Goal: Information Seeking & Learning: Check status

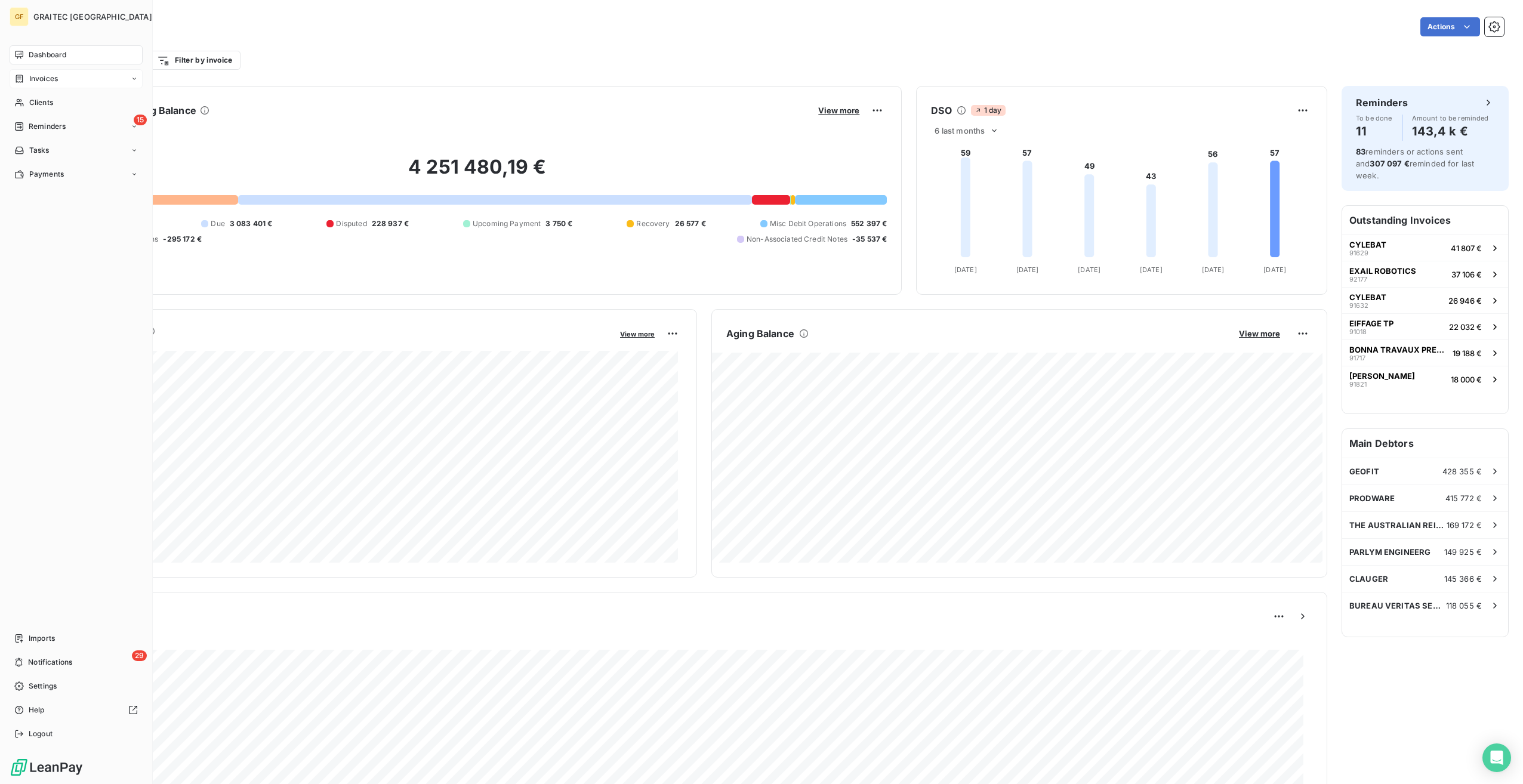
click at [56, 79] on span "Invoices" at bounding box center [43, 79] width 28 height 11
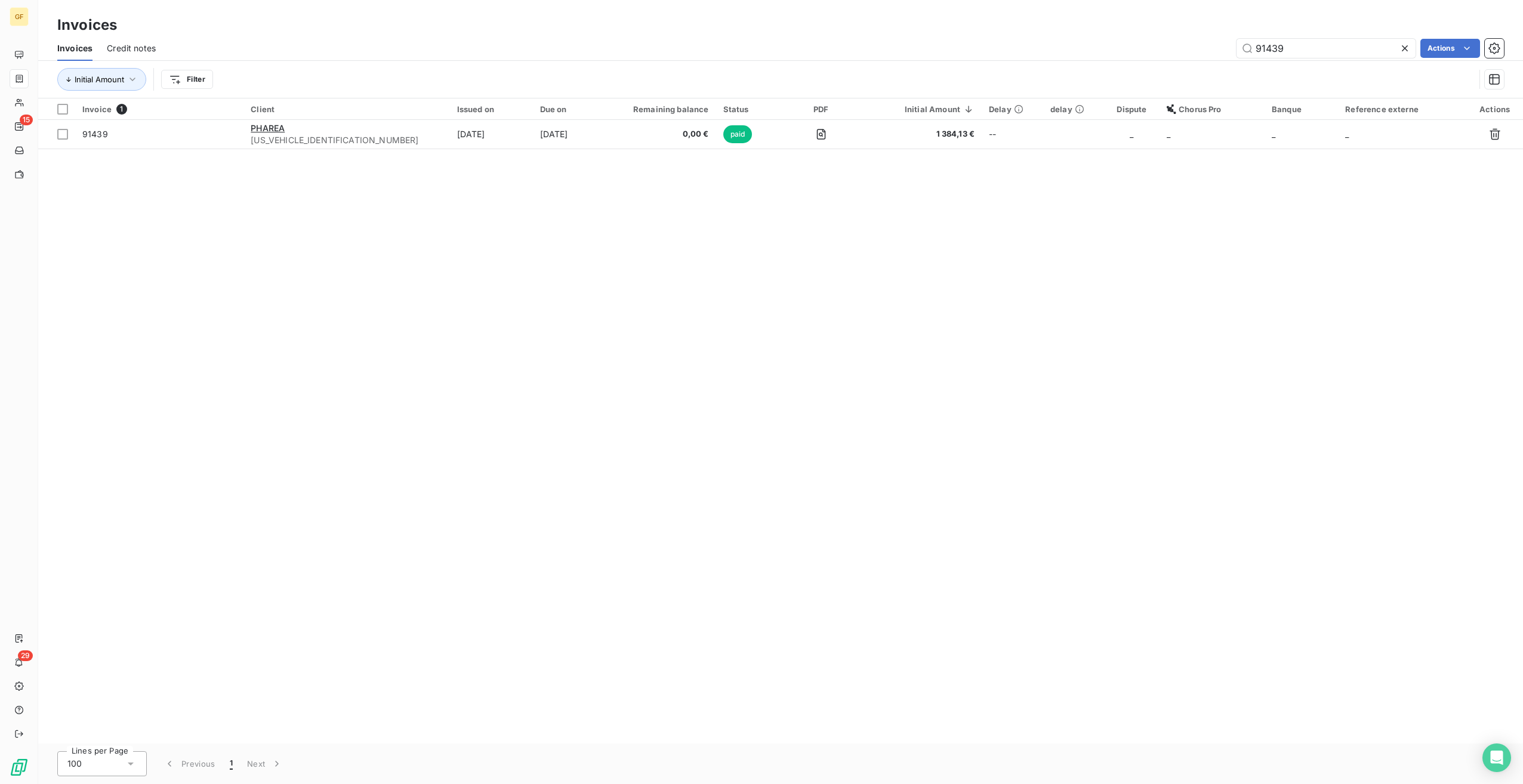
click at [1402, 46] on icon at bounding box center [1405, 48] width 12 height 12
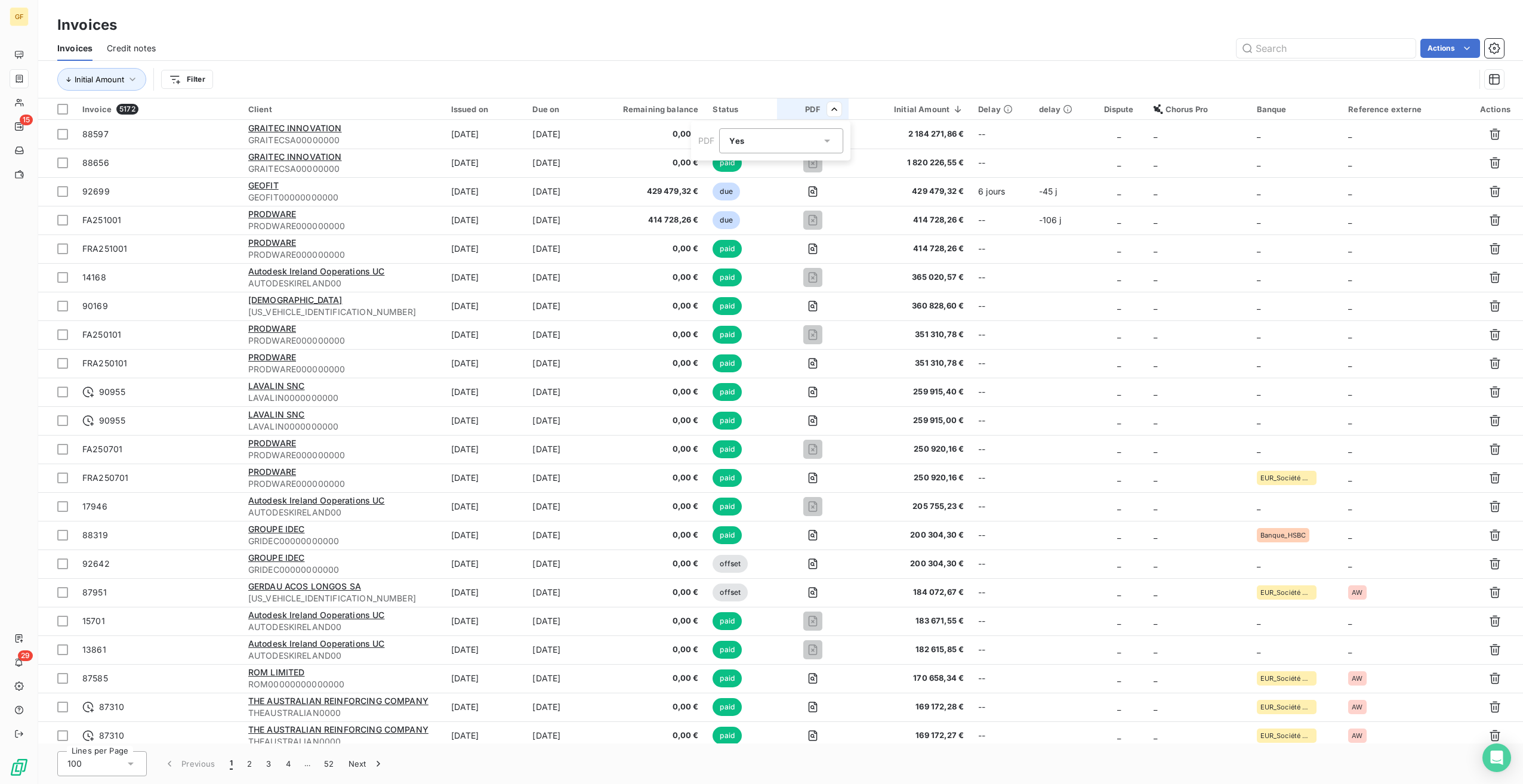
click at [826, 132] on div "Yes is_true" at bounding box center [782, 141] width 124 height 25
click at [756, 186] on li "No" at bounding box center [782, 190] width 124 height 21
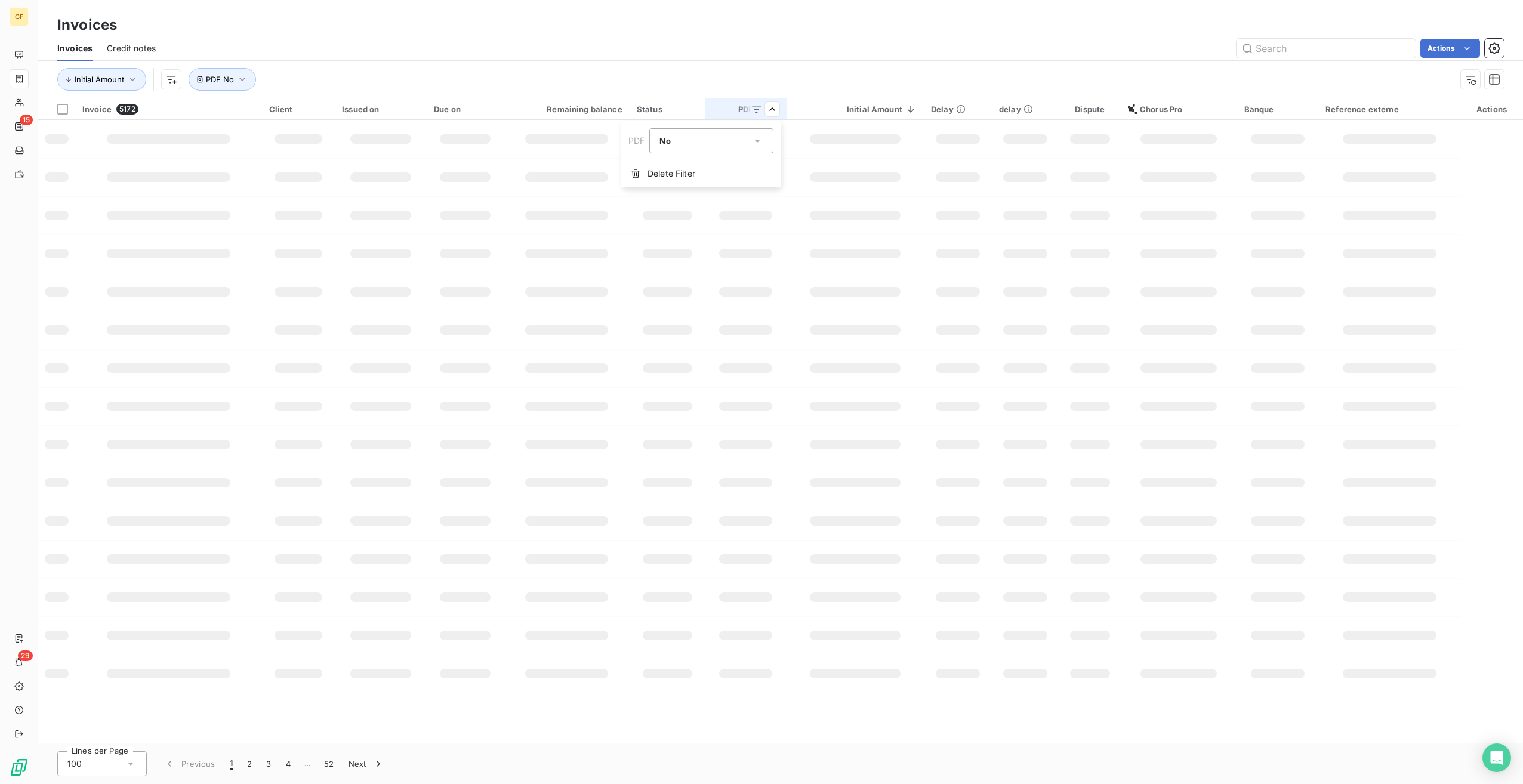
click at [840, 36] on html "GF 15 29 Invoices Invoices Credit notes Actions Initial Amount PDF No Invoice 5…" at bounding box center [761, 392] width 1523 height 784
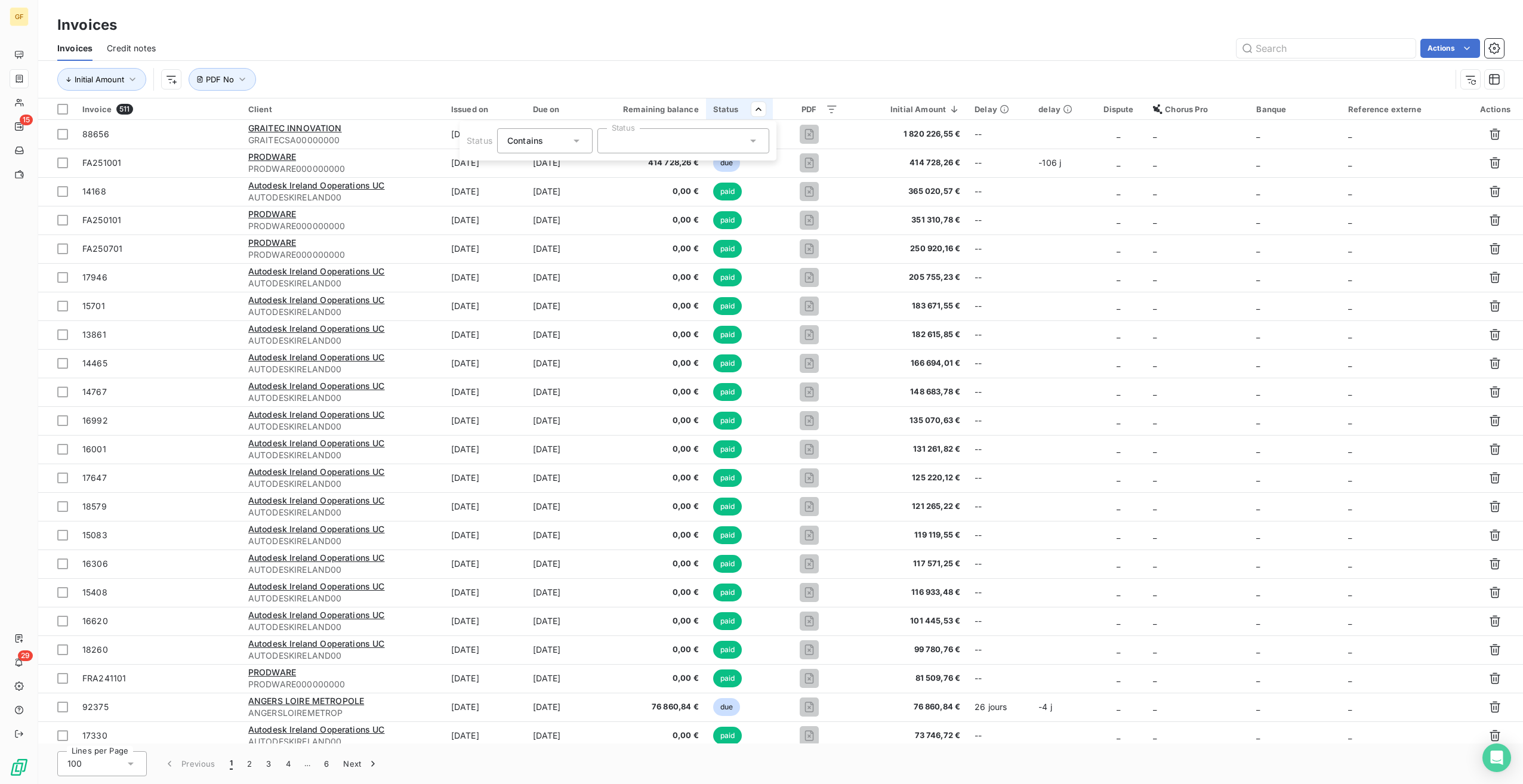
click at [652, 143] on div at bounding box center [683, 141] width 172 height 25
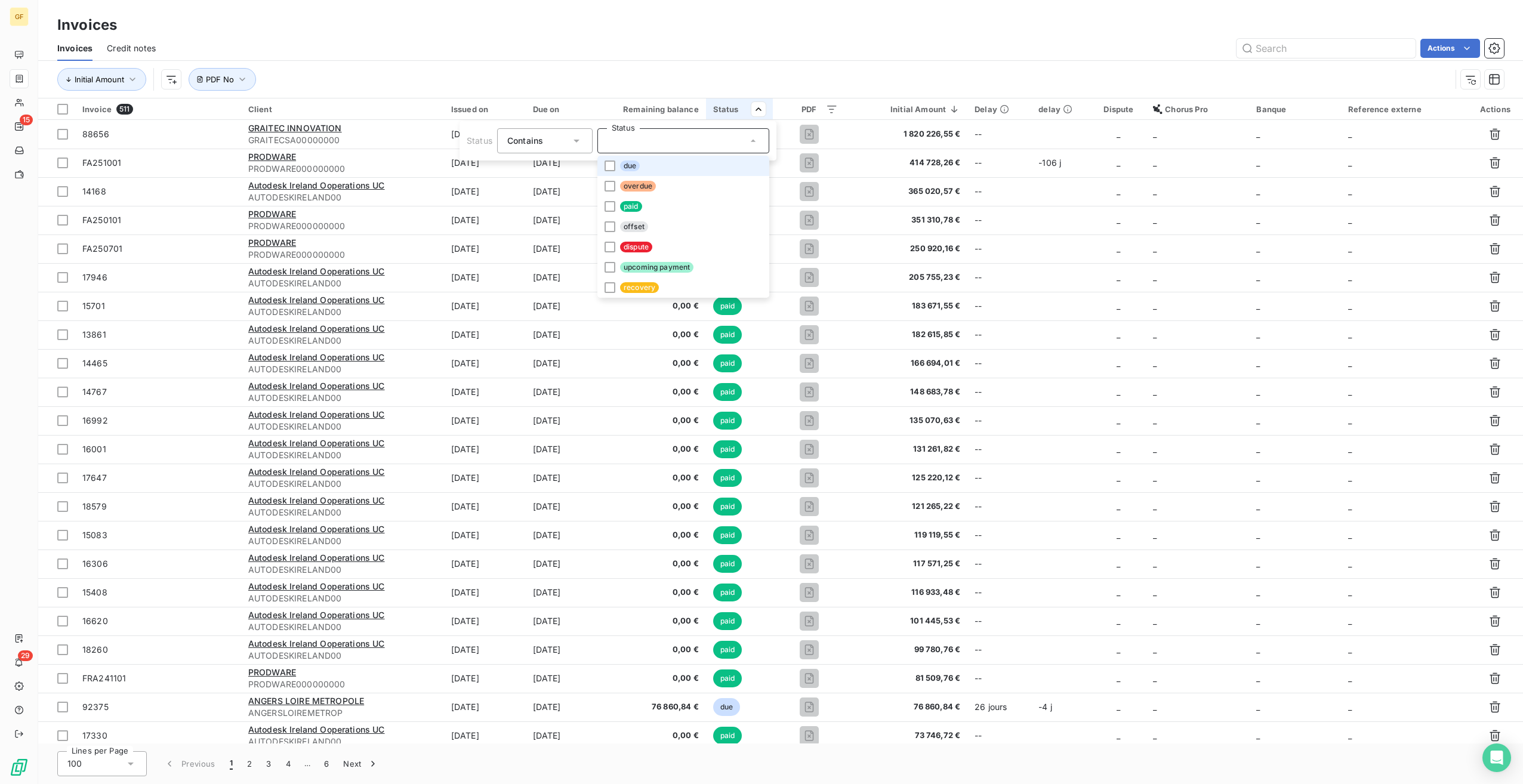
click at [531, 142] on span "Contains" at bounding box center [525, 140] width 36 height 10
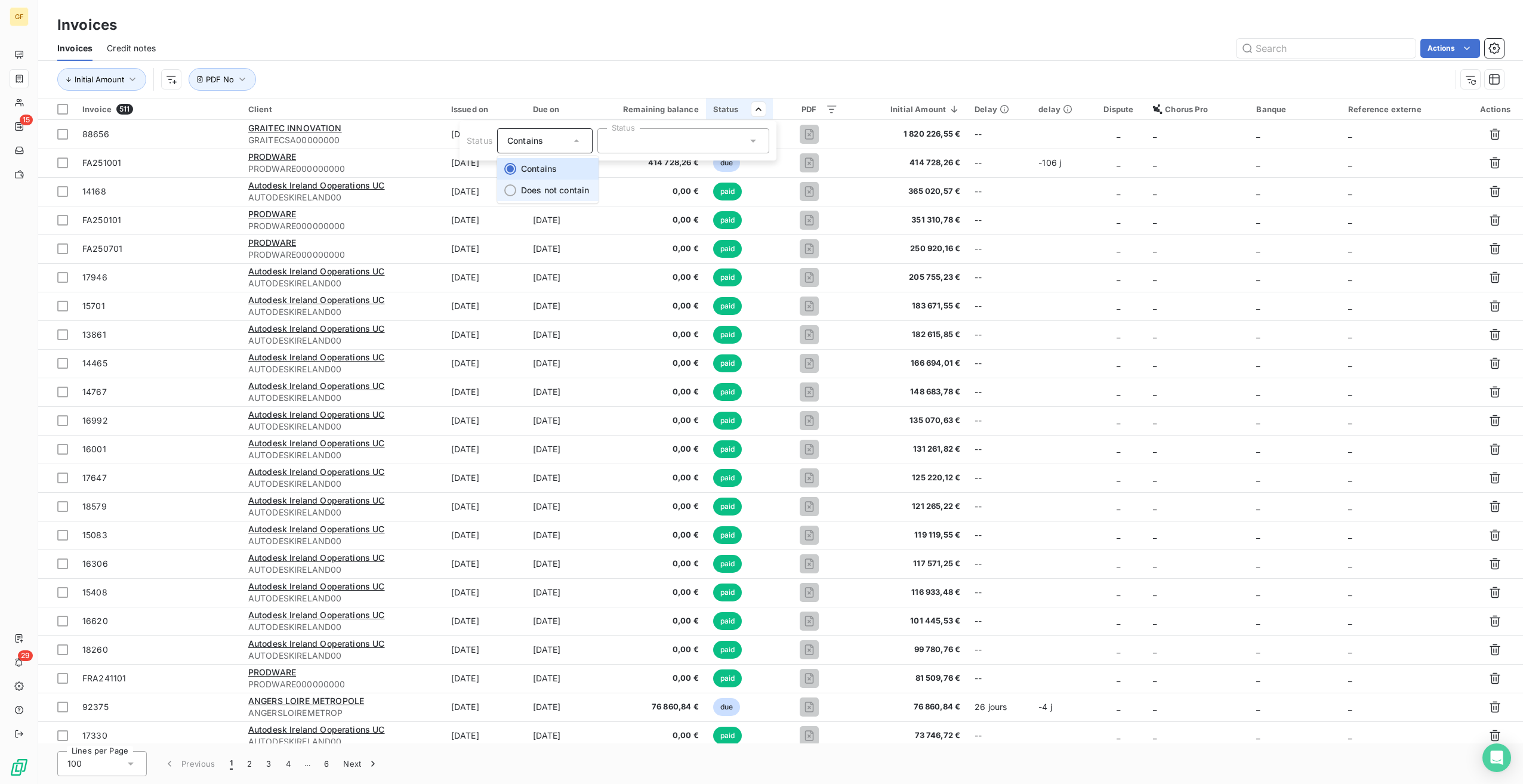
click at [562, 192] on span "Does not contain" at bounding box center [555, 190] width 68 height 10
click at [692, 134] on div at bounding box center [683, 141] width 172 height 25
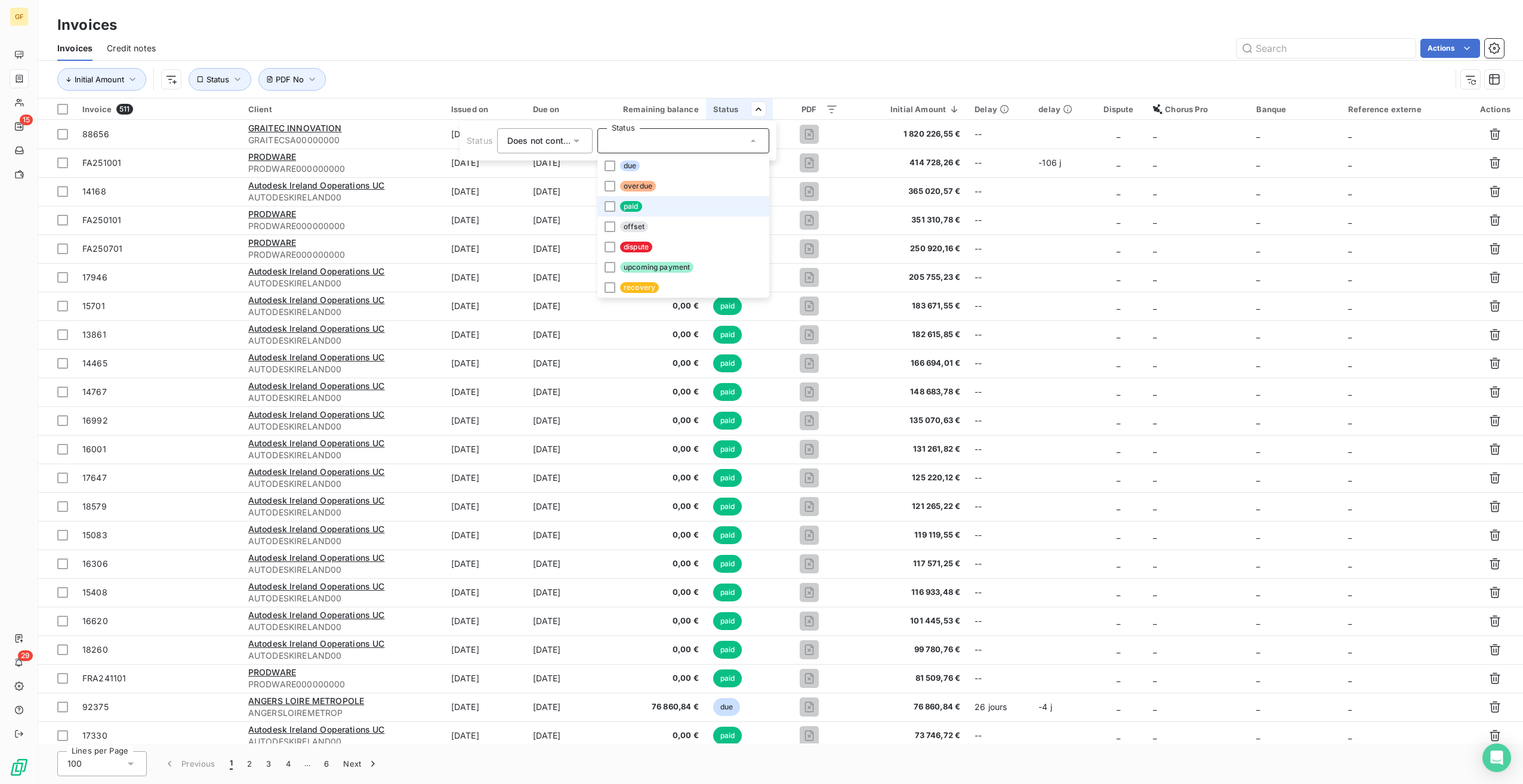
click at [679, 211] on li "paid" at bounding box center [683, 206] width 172 height 20
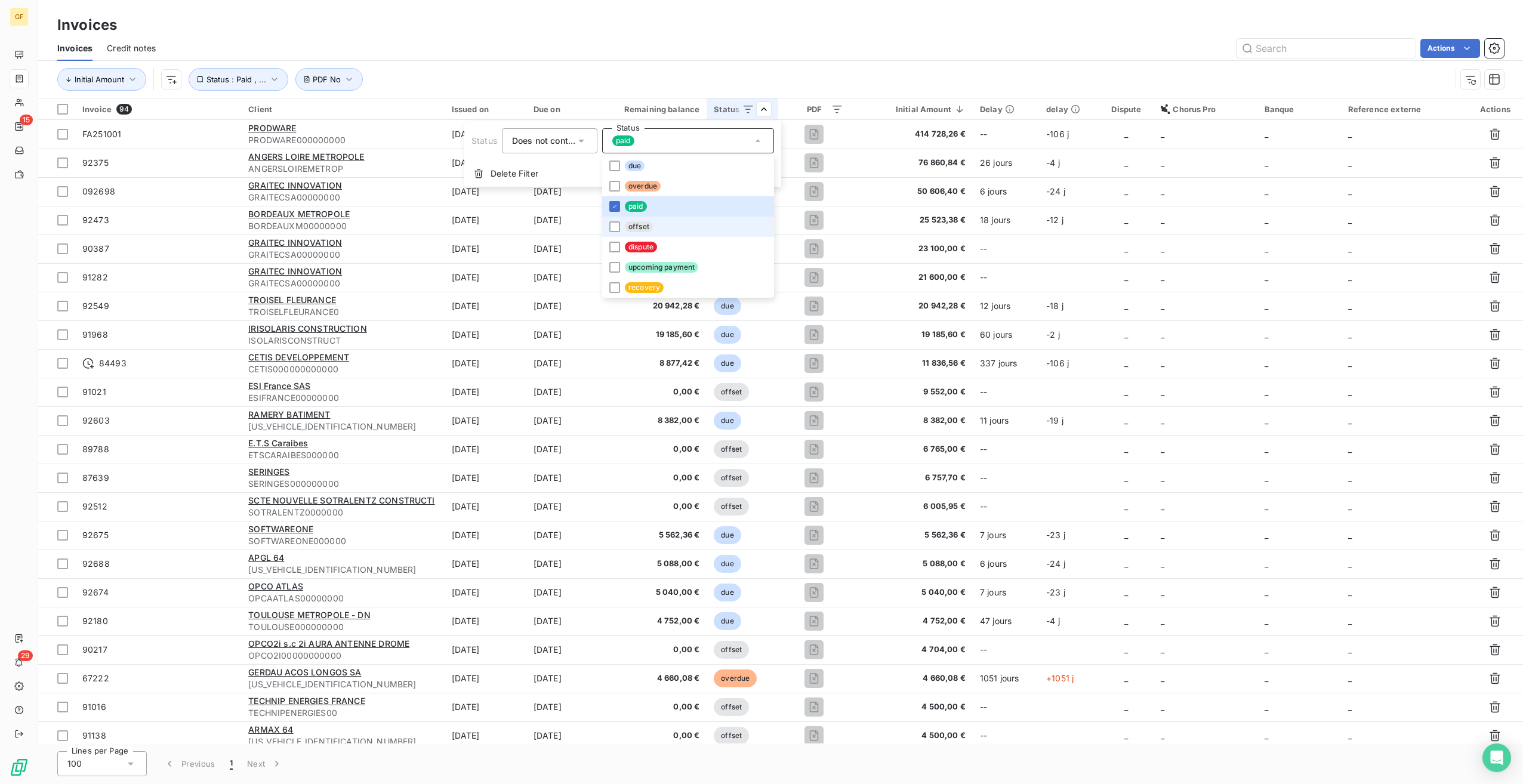
click at [630, 228] on span "offset" at bounding box center [639, 227] width 28 height 11
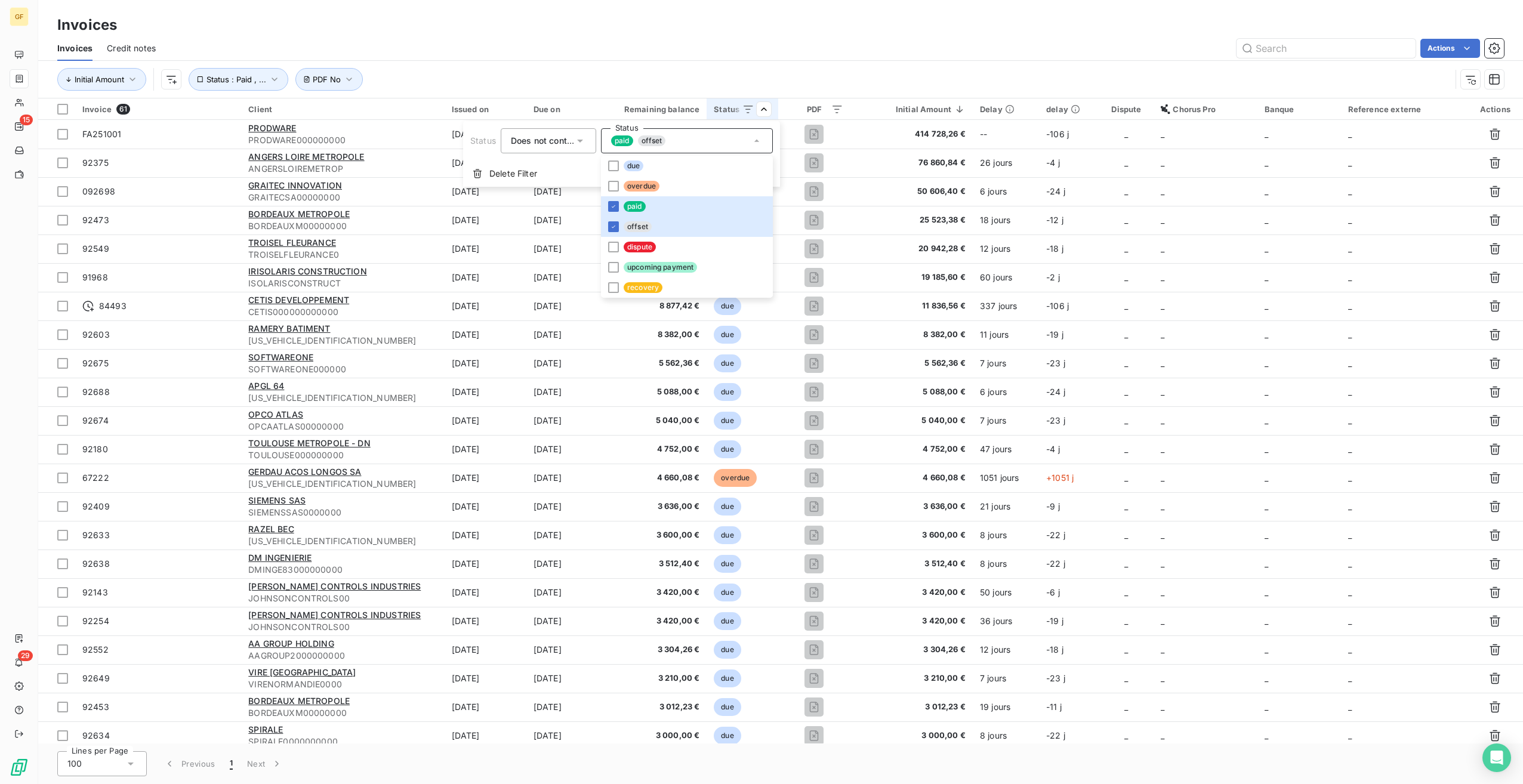
click at [748, 39] on html "GF 15 29 Invoices Invoices Credit notes Actions Initial Amount Status : Paid , …" at bounding box center [761, 392] width 1523 height 784
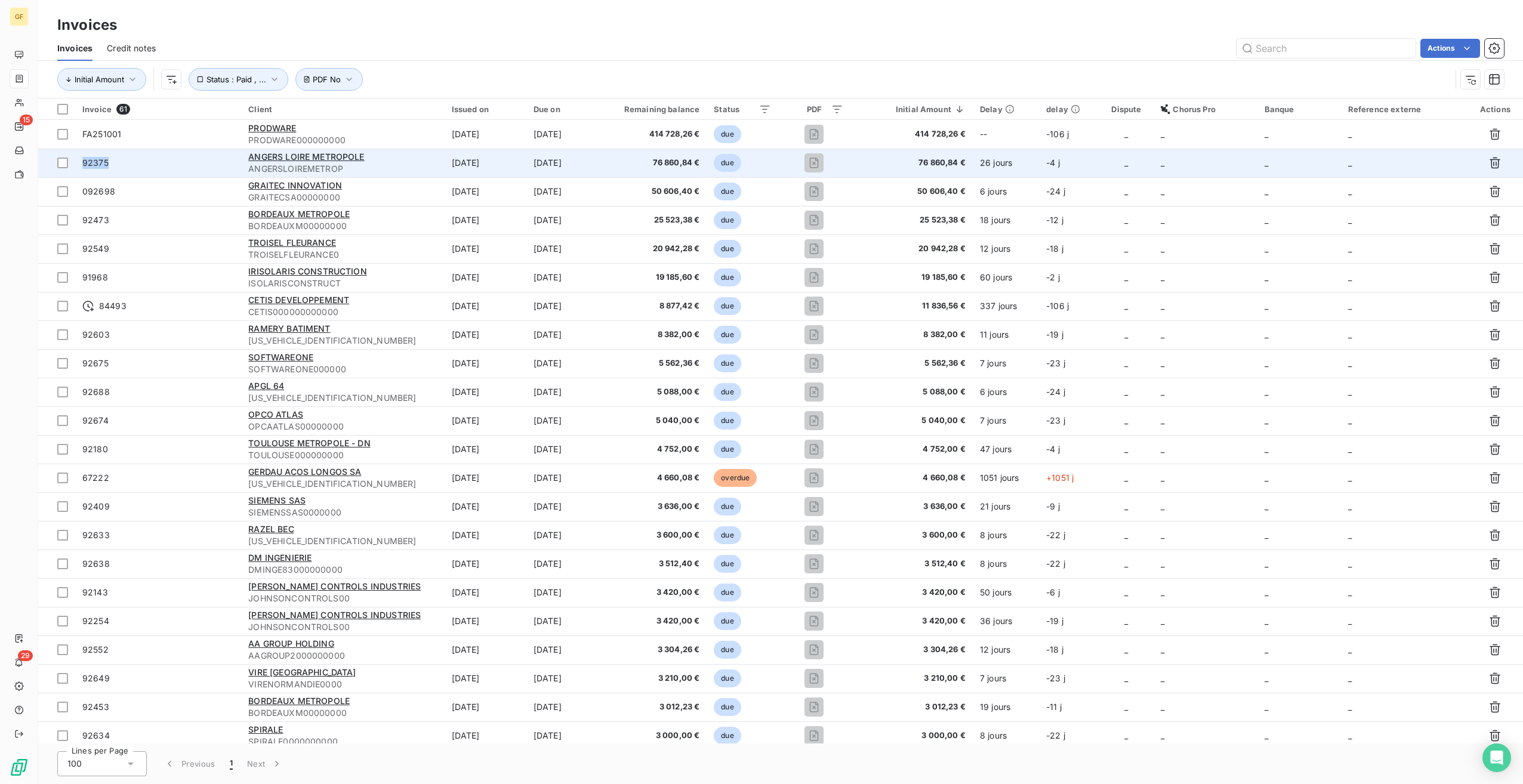
drag, startPoint x: 46, startPoint y: 157, endPoint x: 175, endPoint y: 157, distance: 129.0
click at [175, 157] on tr "92375 [GEOGRAPHIC_DATA] METROPOLE ANGERSLOIREMETROP [DATE] [DATE] 76 860,84 € d…" at bounding box center [781, 163] width 1485 height 28
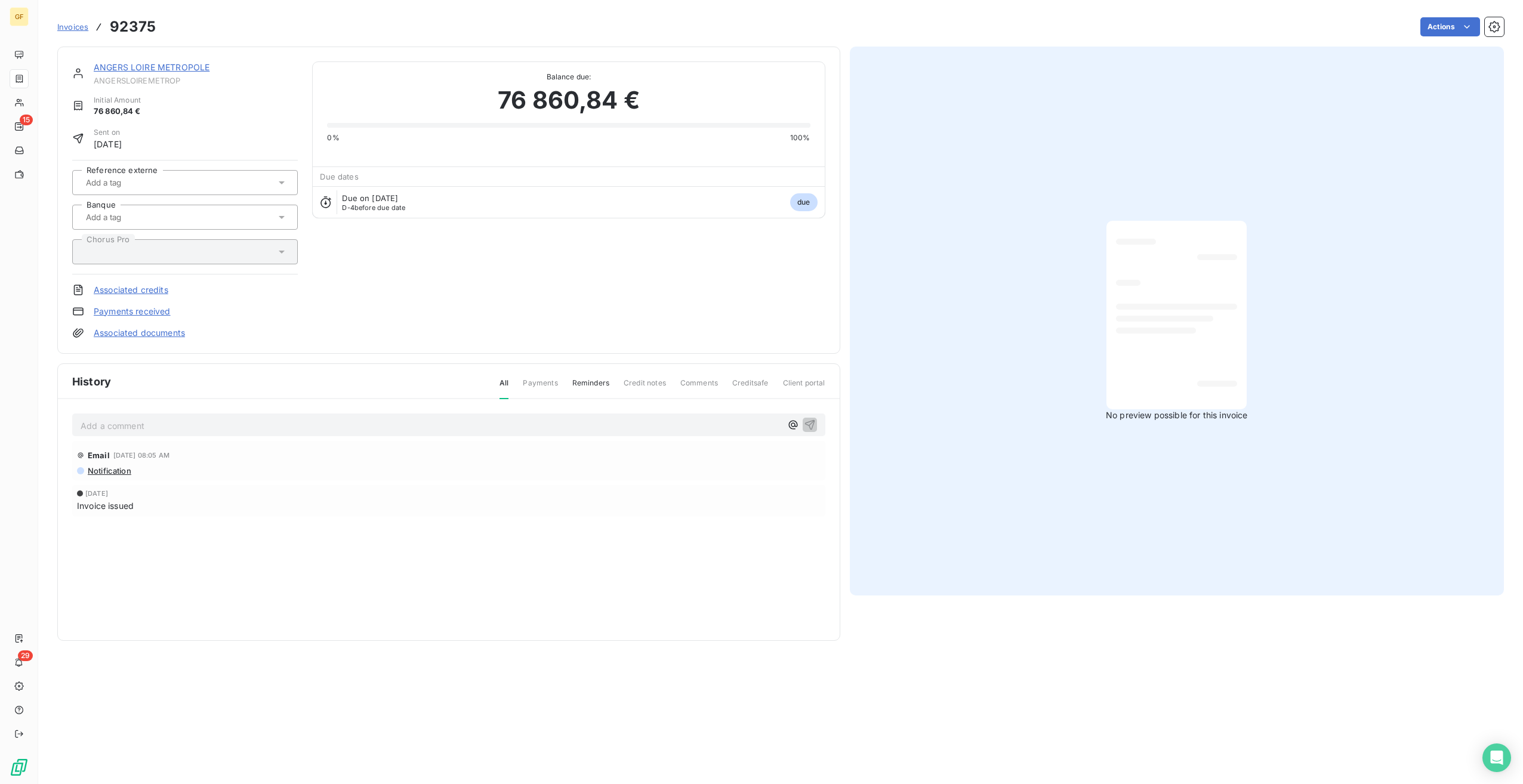
click at [52, 130] on section "Invoices 92375 Actions ANGERS LOIRE METROPOLE ANGERSLOIREMETROP Initial Amount …" at bounding box center [781, 392] width 1485 height 784
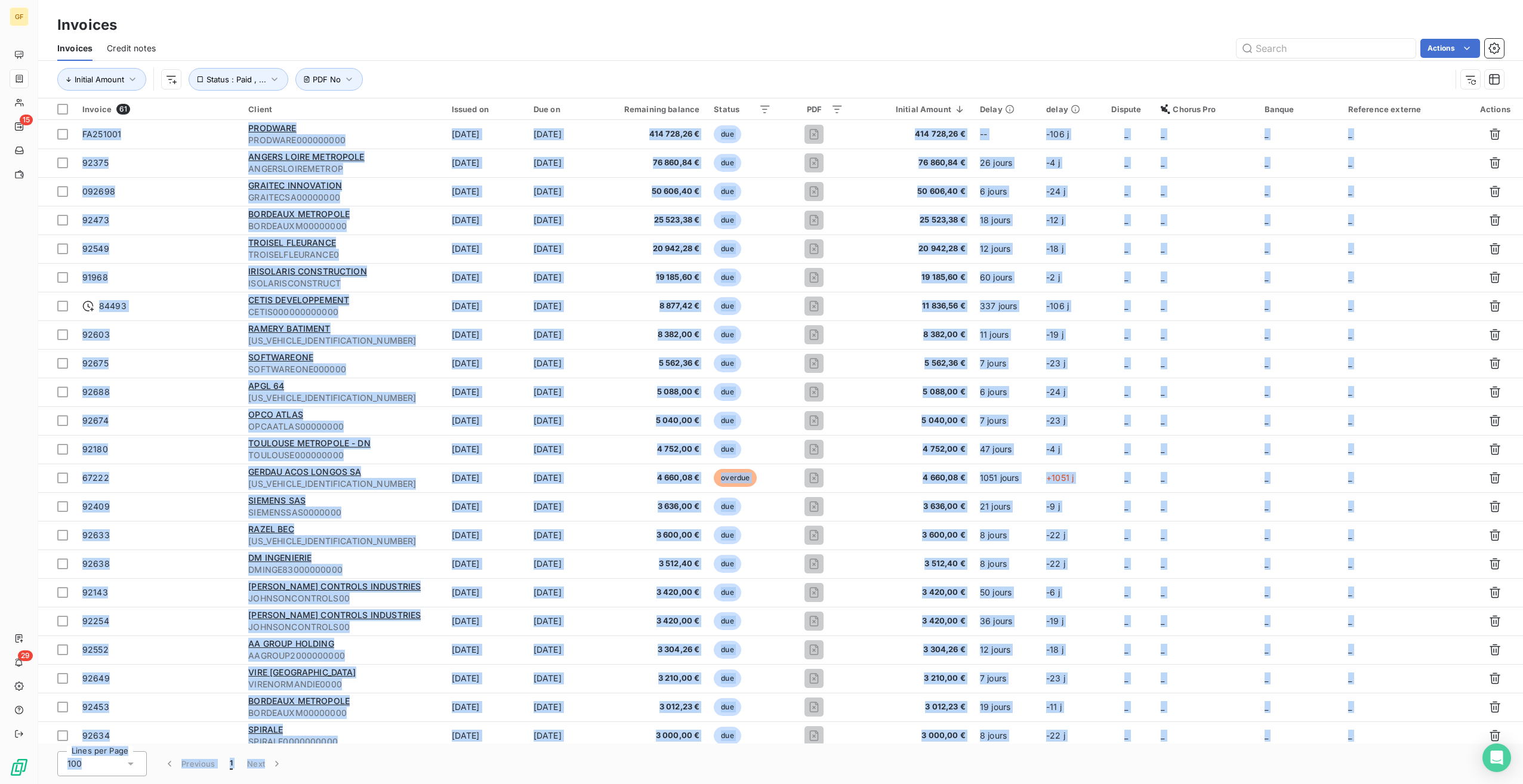
scroll to position [1124, 0]
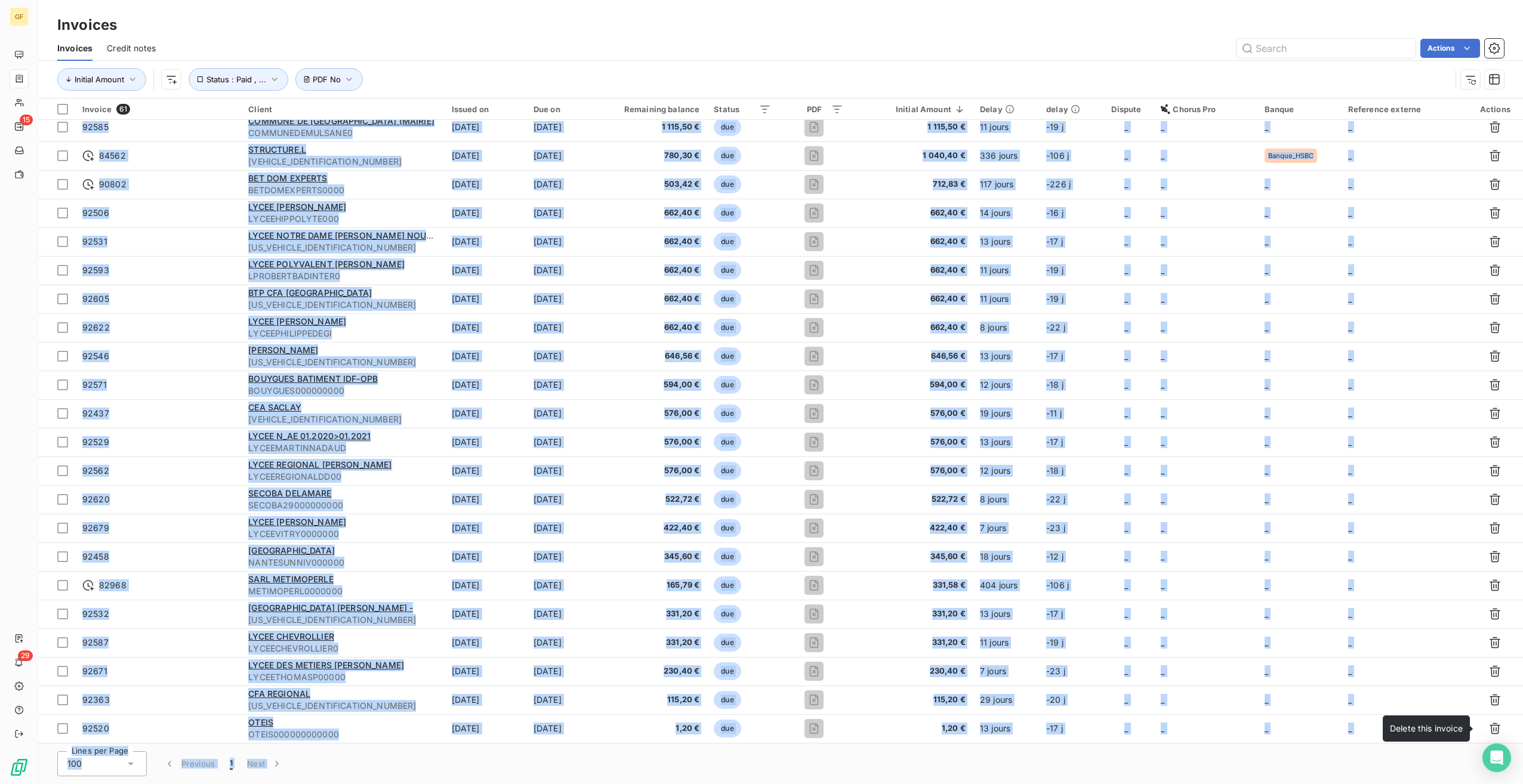
drag, startPoint x: 44, startPoint y: 131, endPoint x: 1403, endPoint y: 735, distance: 1487.2
click at [1403, 735] on body "GF 15 29 Invoices Invoices Credit notes Actions Initial Amount Status : Paid , …" at bounding box center [761, 392] width 1523 height 784
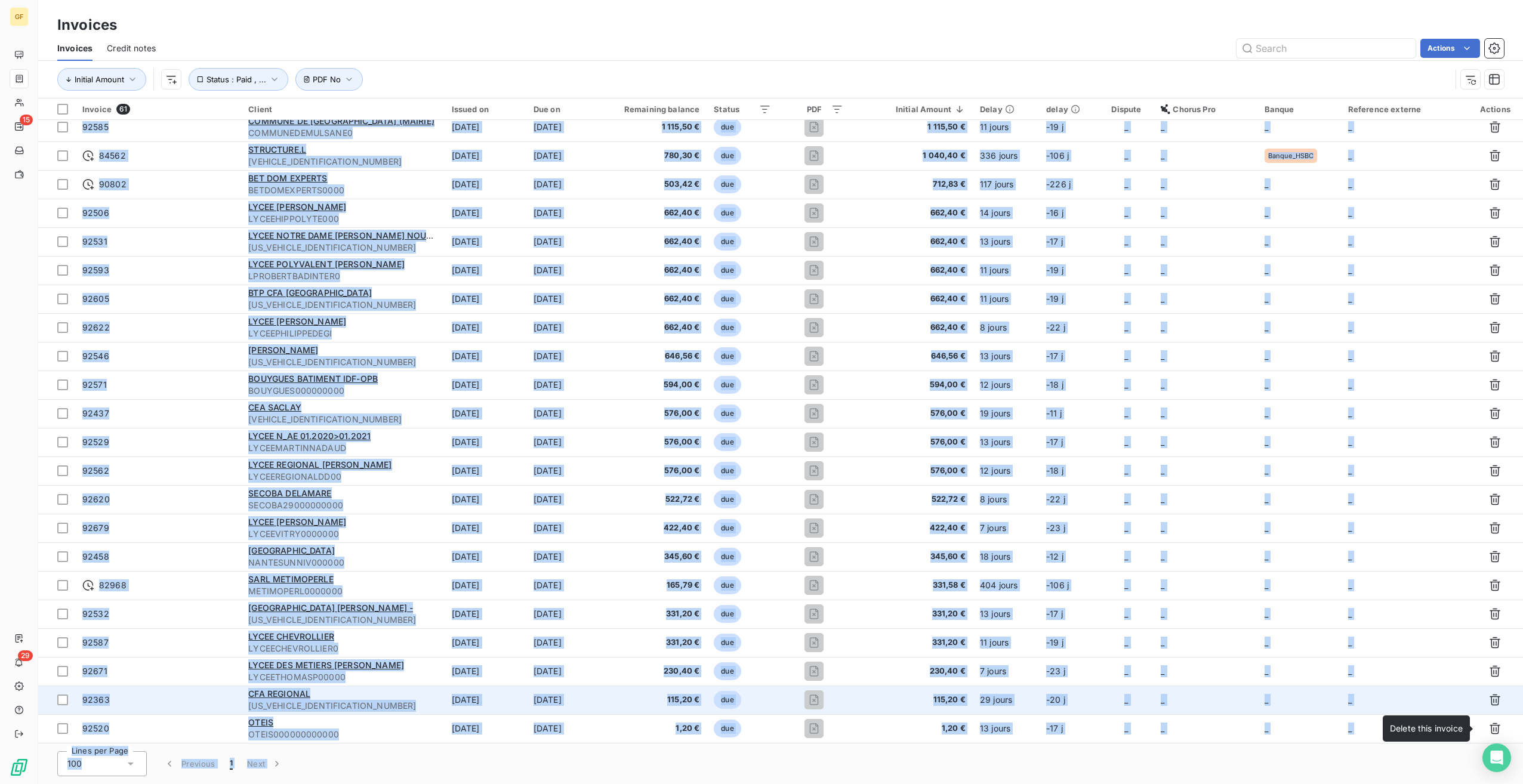
copy thead "Invoice 61 Client Issued on Due on Remaining balance Status PDF Initial Amount …"
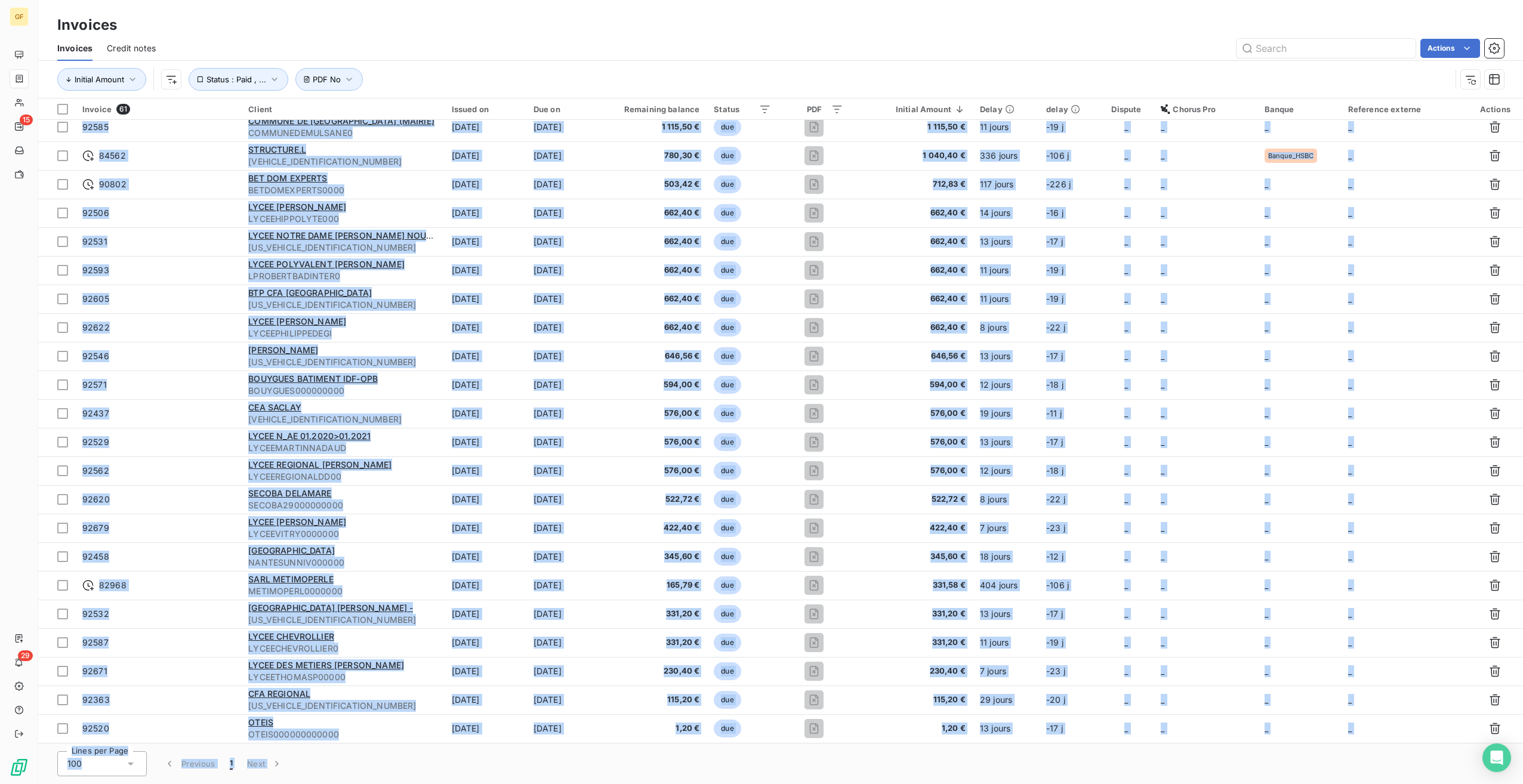
scroll to position [0, 0]
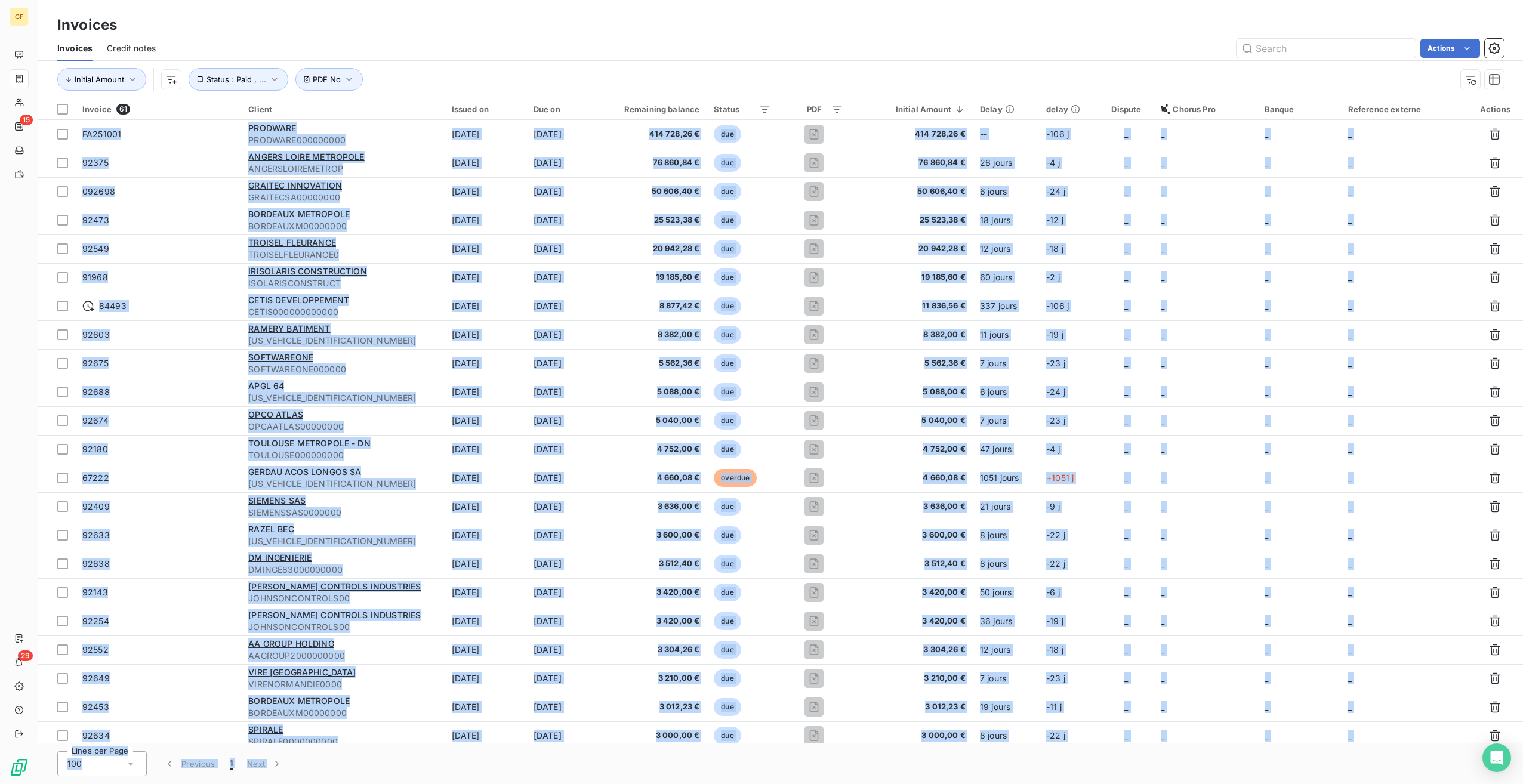
click at [1494, 48] on icon "button" at bounding box center [1495, 48] width 3 height 3
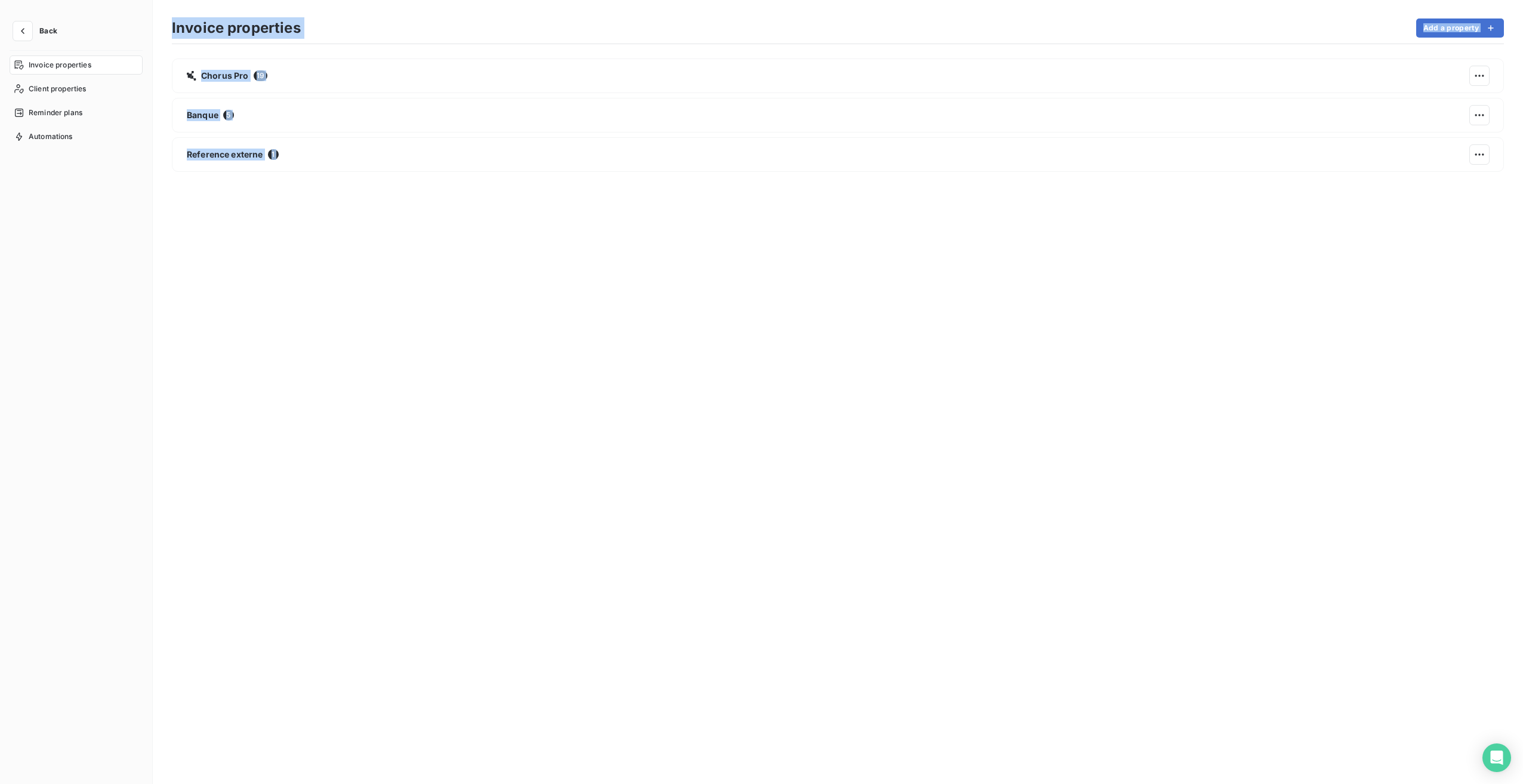
click at [164, 326] on section "Invoice properties Add a property Chorus Pro 19 Banque 5 Reference externe 1" at bounding box center [838, 392] width 1370 height 784
click at [26, 31] on icon "button" at bounding box center [22, 31] width 12 height 12
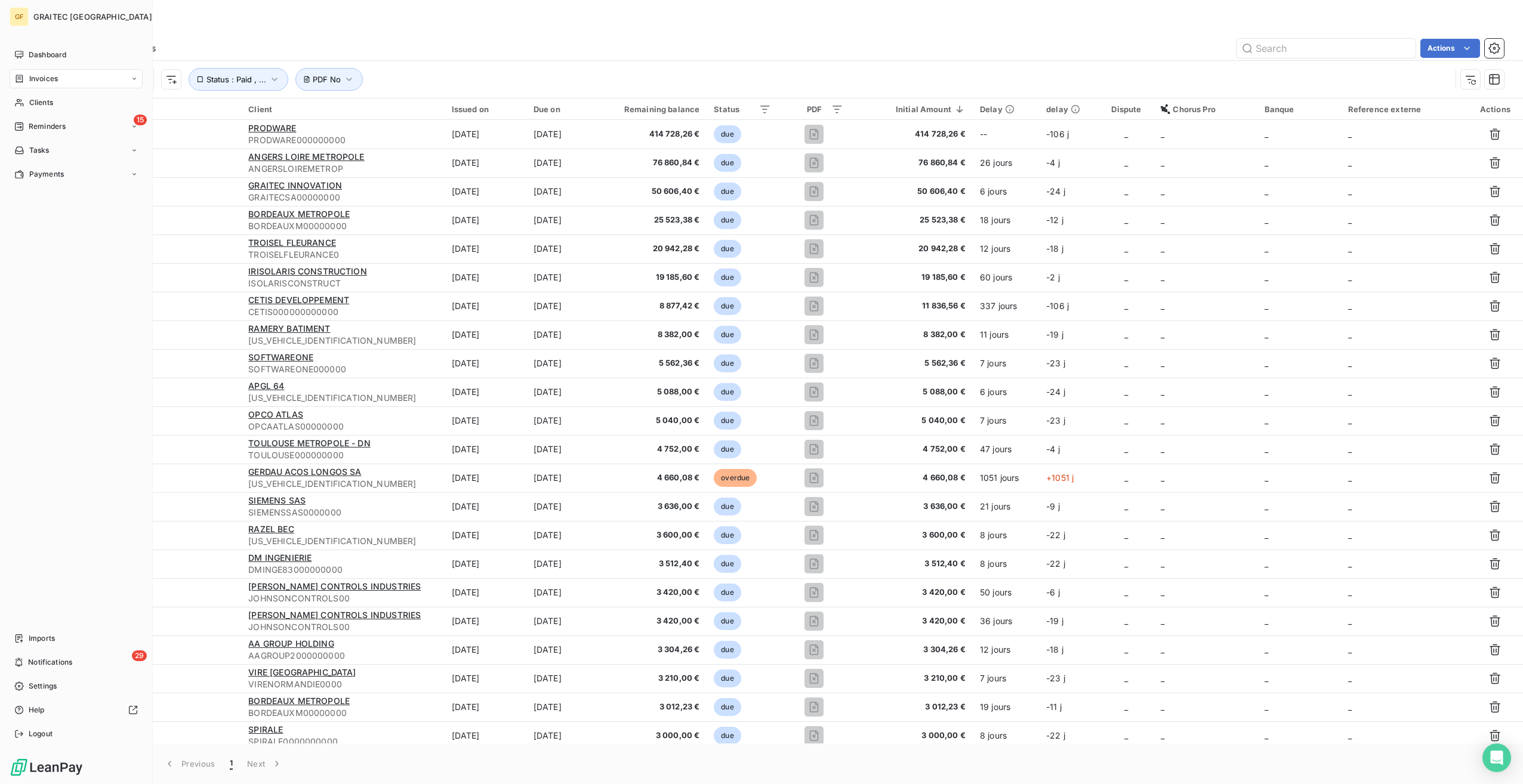
drag, startPoint x: 32, startPoint y: 735, endPoint x: 108, endPoint y: 676, distance: 96.2
click at [108, 676] on nav "Imports 29 Notifications Settings Help Logout" at bounding box center [75, 686] width 133 height 114
click at [81, 683] on div "Settings" at bounding box center [75, 686] width 133 height 19
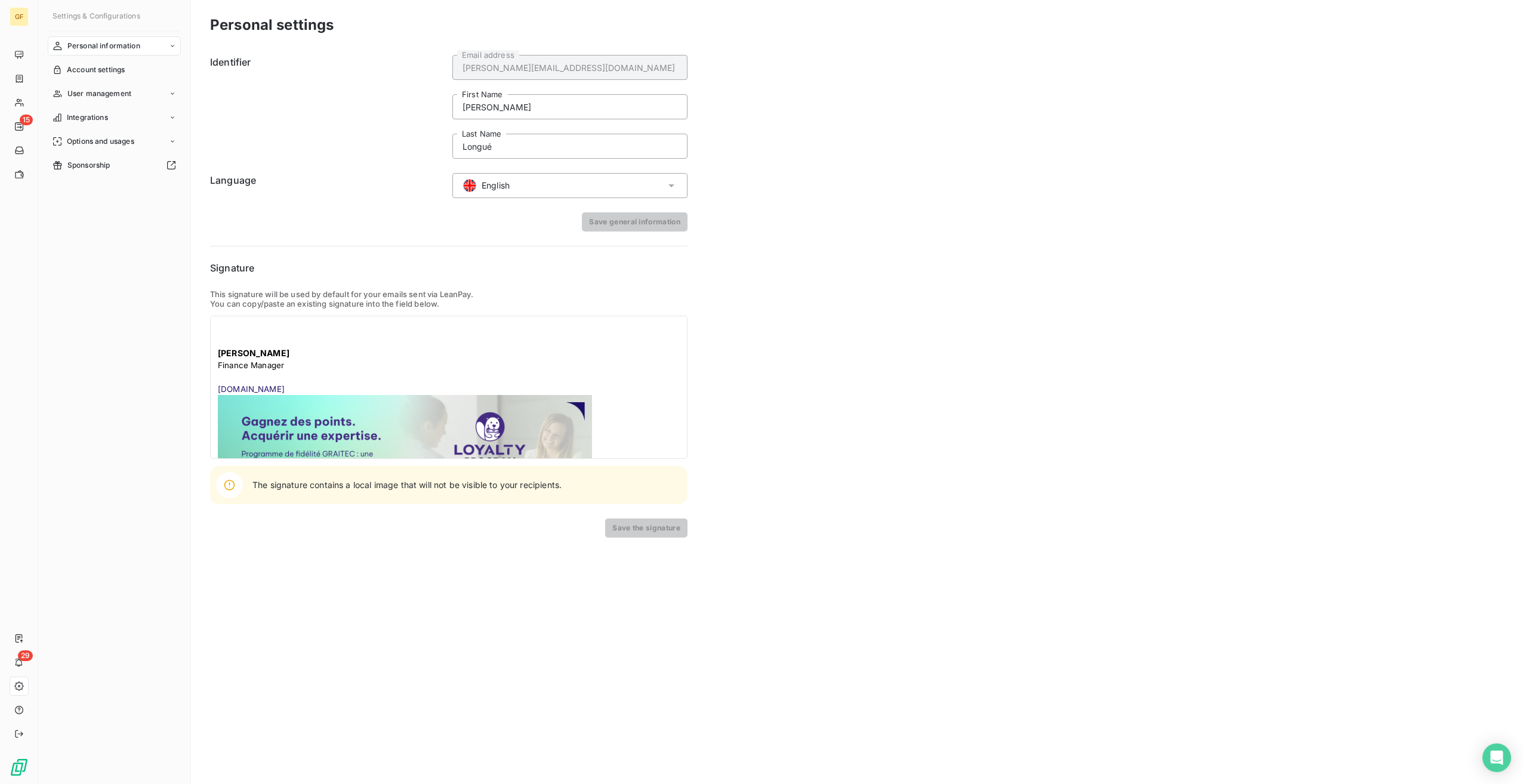
click at [524, 186] on div "English" at bounding box center [570, 186] width 235 height 25
click at [514, 200] on li "French" at bounding box center [570, 212] width 235 height 24
click at [515, 204] on form "Identifier [PERSON_NAME][EMAIL_ADDRESS][DOMAIN_NAME] Email address [PERSON_NAME…" at bounding box center [449, 143] width 477 height 176
click at [636, 243] on div "Identifier [PERSON_NAME][EMAIL_ADDRESS][DOMAIN_NAME] Email address [PERSON_NAME…" at bounding box center [449, 294] width 477 height 487
click at [634, 221] on button "Save general information" at bounding box center [635, 221] width 106 height 19
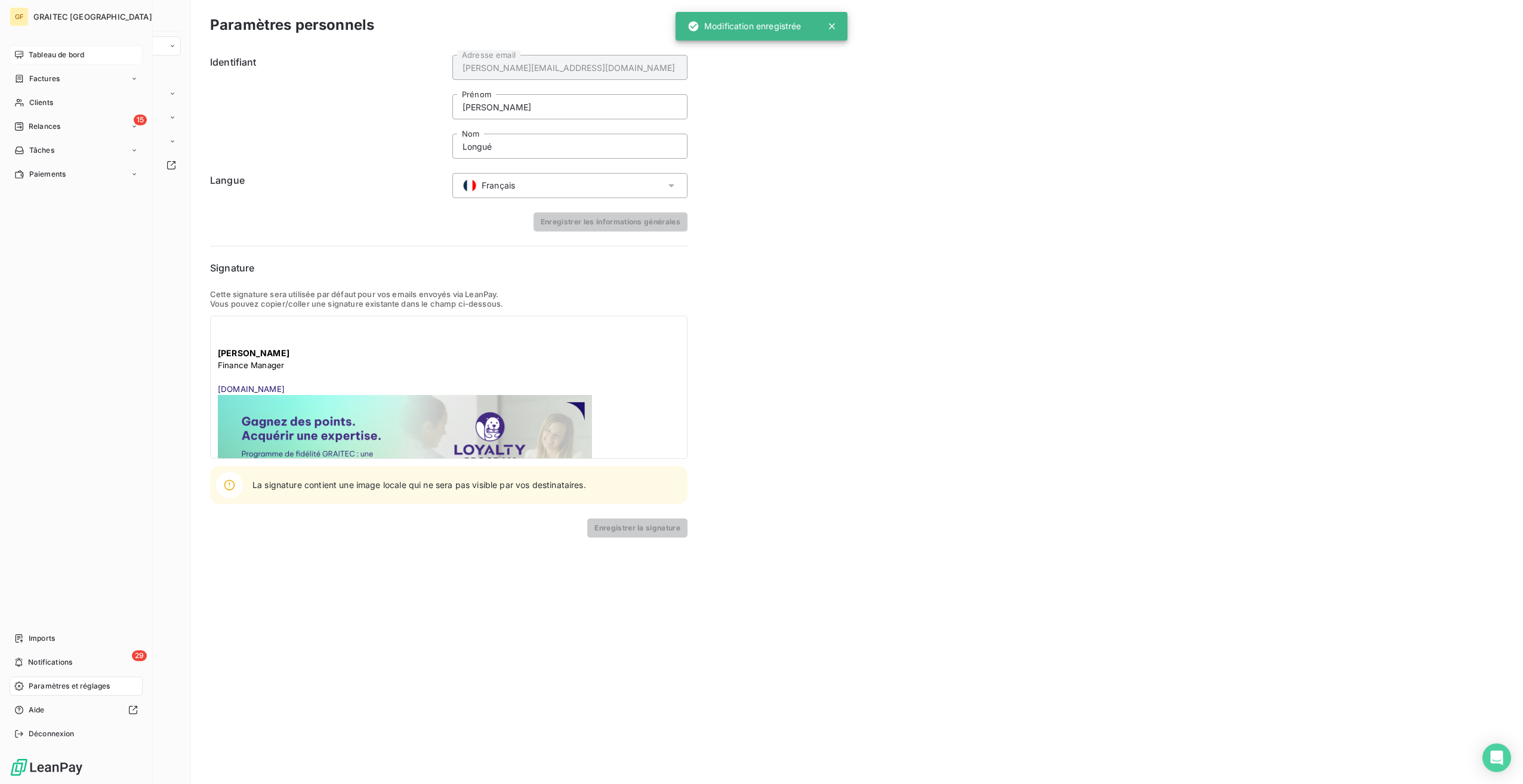
click at [46, 56] on span "Tableau de bord" at bounding box center [56, 55] width 56 height 11
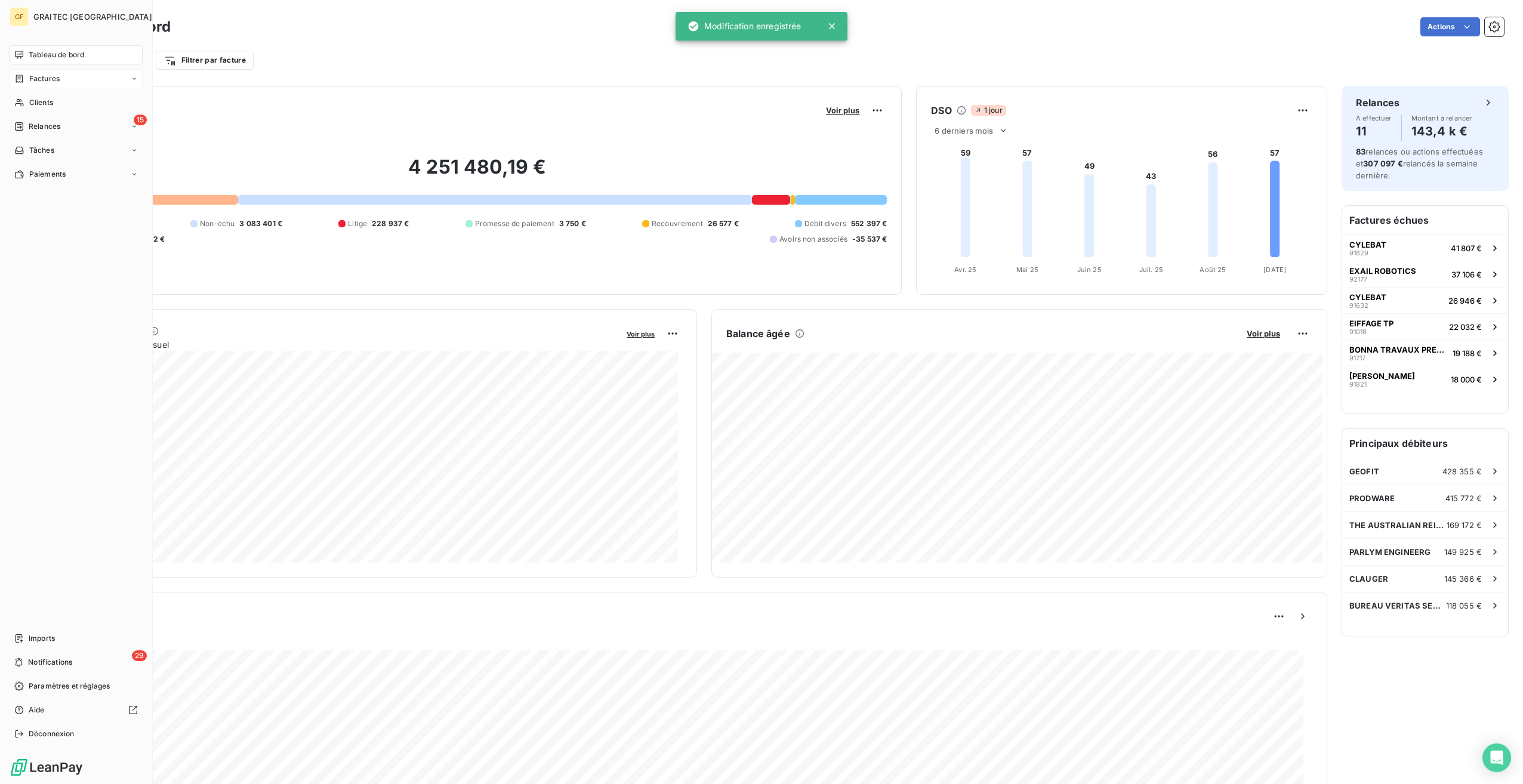
click at [71, 82] on div "Factures" at bounding box center [75, 79] width 133 height 19
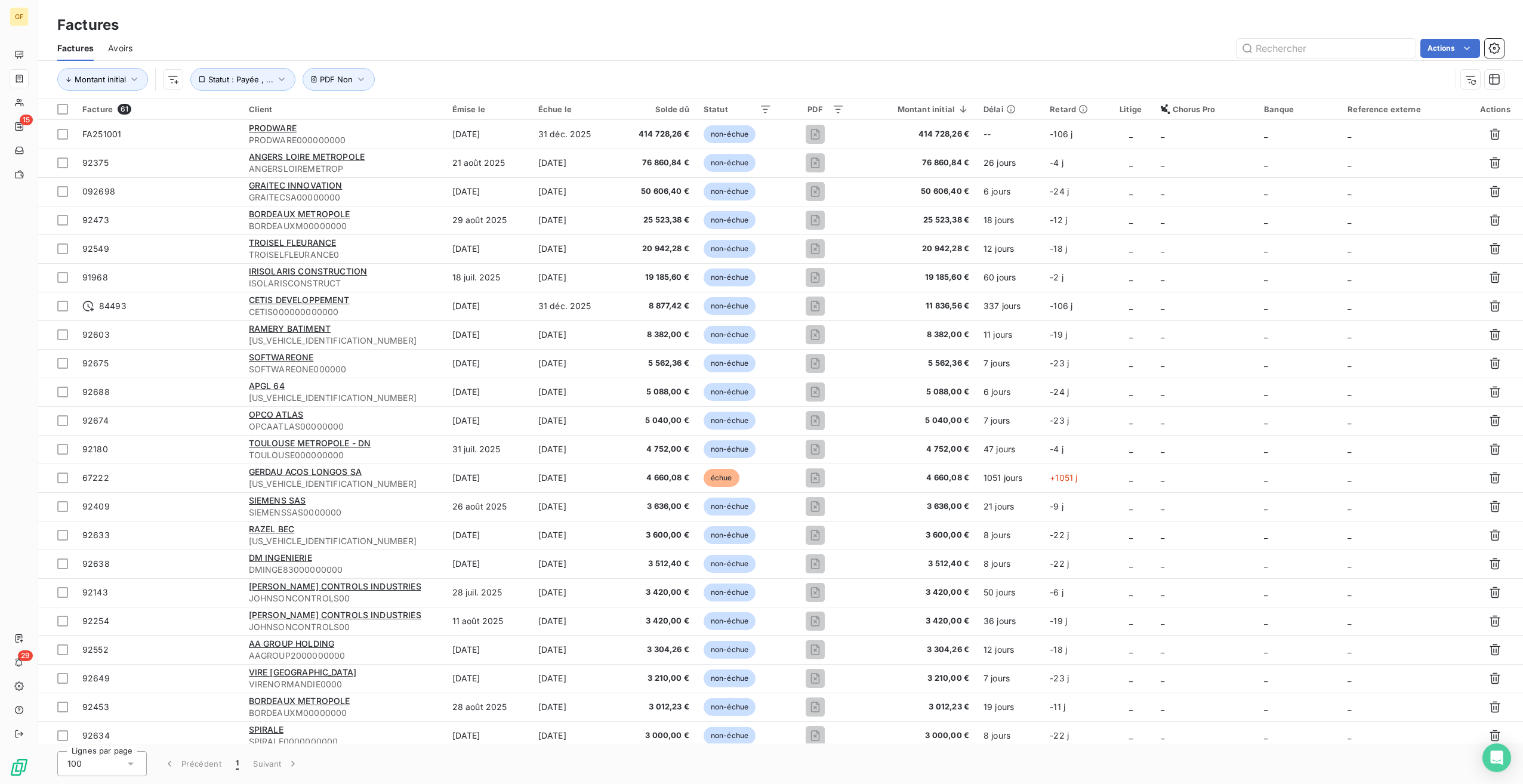
click at [120, 52] on span "Avoirs" at bounding box center [120, 48] width 24 height 12
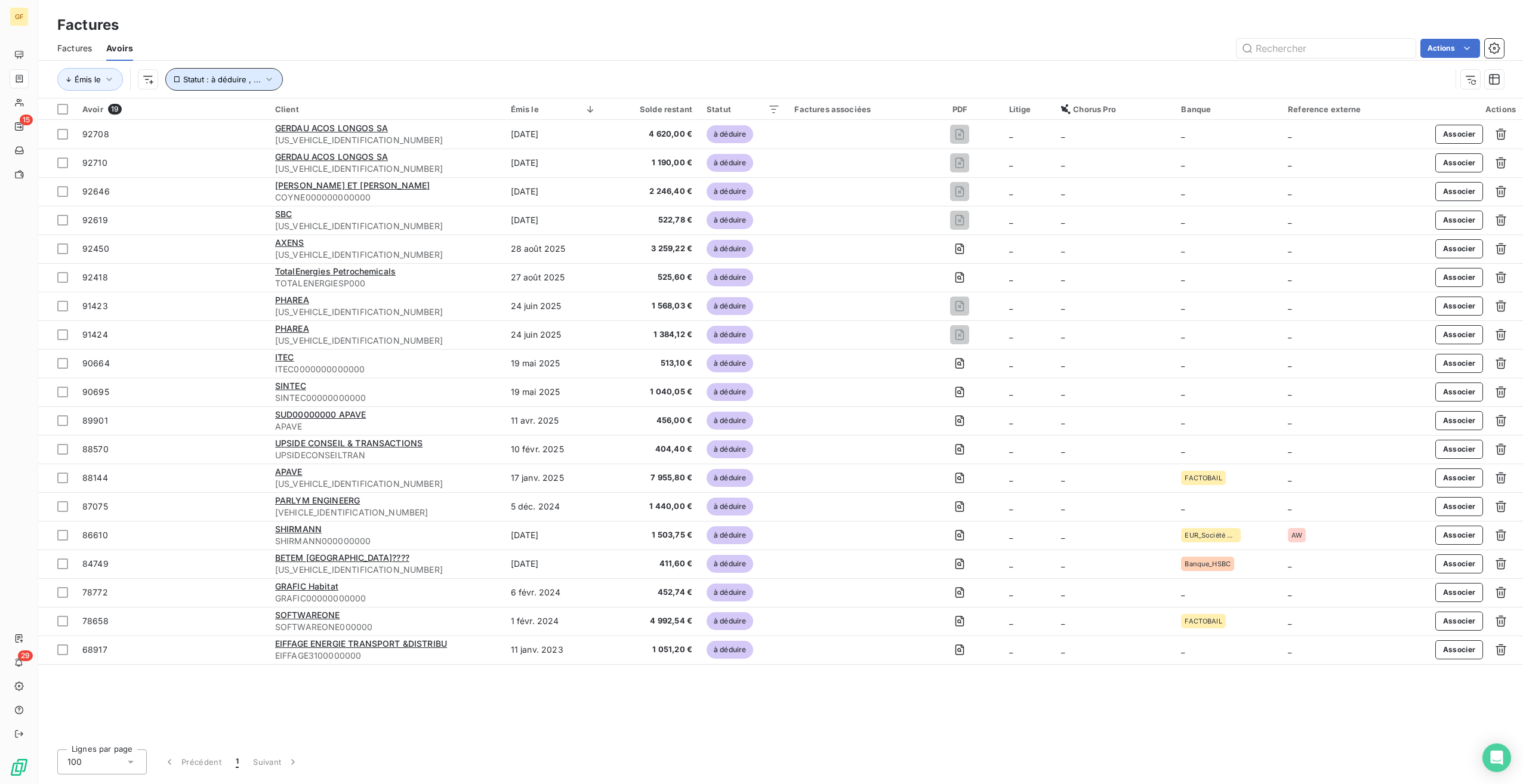
click at [237, 81] on span "Statut : à déduire , ..." at bounding box center [222, 79] width 77 height 9
click at [460, 114] on icon at bounding box center [458, 110] width 12 height 12
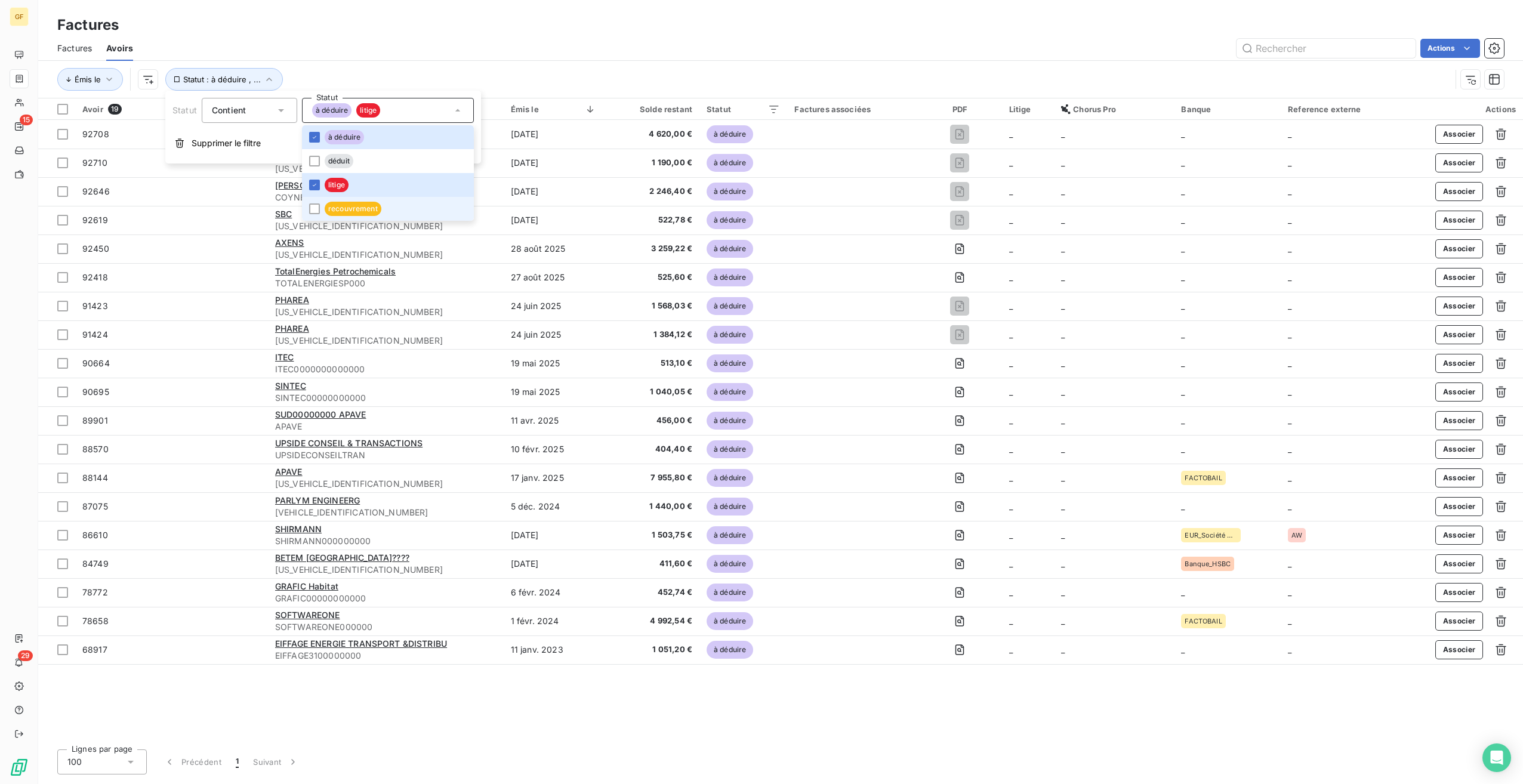
click at [352, 210] on span "recouvrement" at bounding box center [353, 209] width 57 height 15
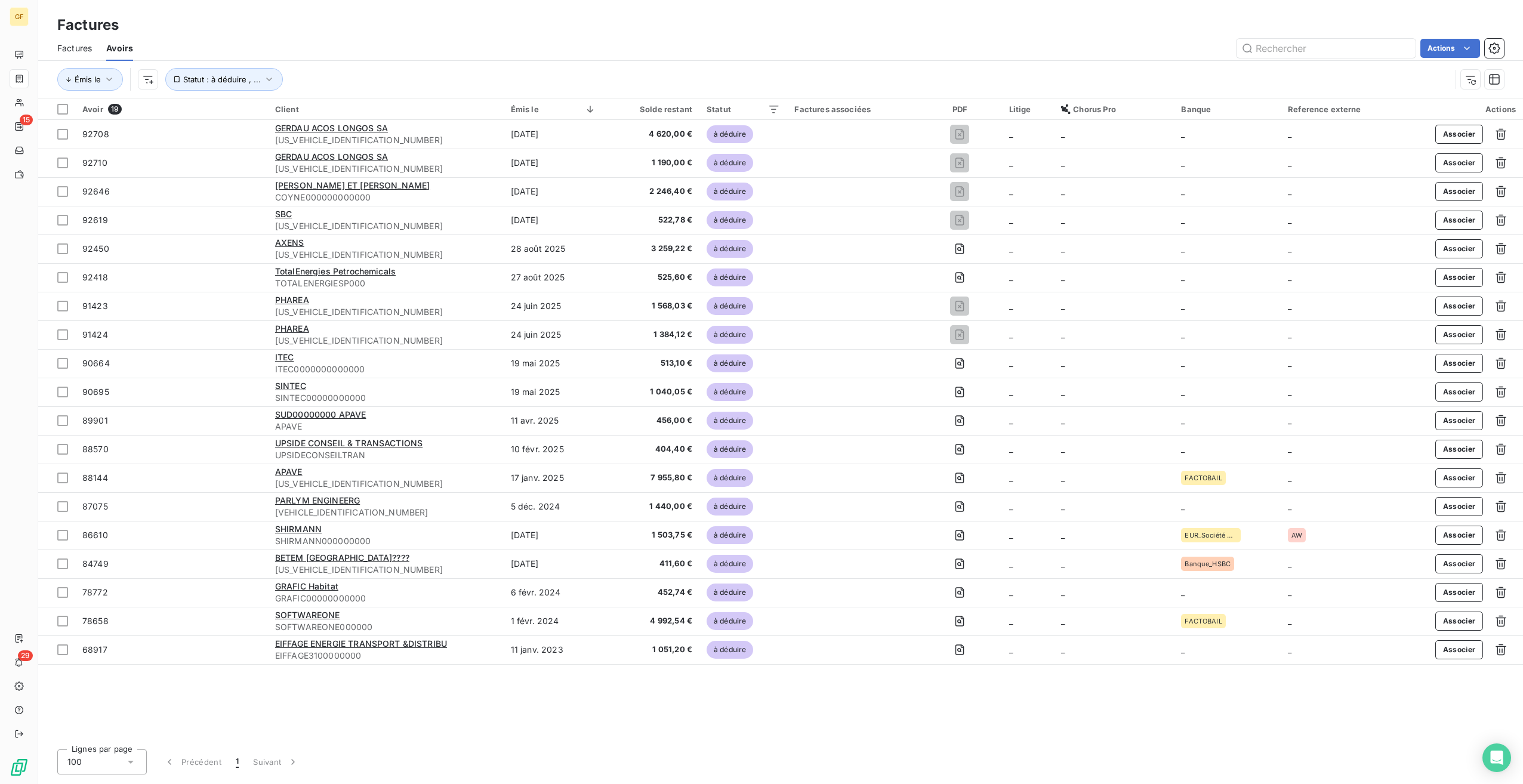
click at [653, 43] on div "Actions" at bounding box center [825, 48] width 1356 height 19
drag, startPoint x: 967, startPoint y: 101, endPoint x: 980, endPoint y: 106, distance: 13.9
click at [968, 101] on th "PDF" at bounding box center [960, 109] width 83 height 21
drag, startPoint x: 948, startPoint y: 143, endPoint x: 949, endPoint y: 149, distance: 6.1
click at [949, 143] on div "Oui is_true" at bounding box center [919, 140] width 92 height 17
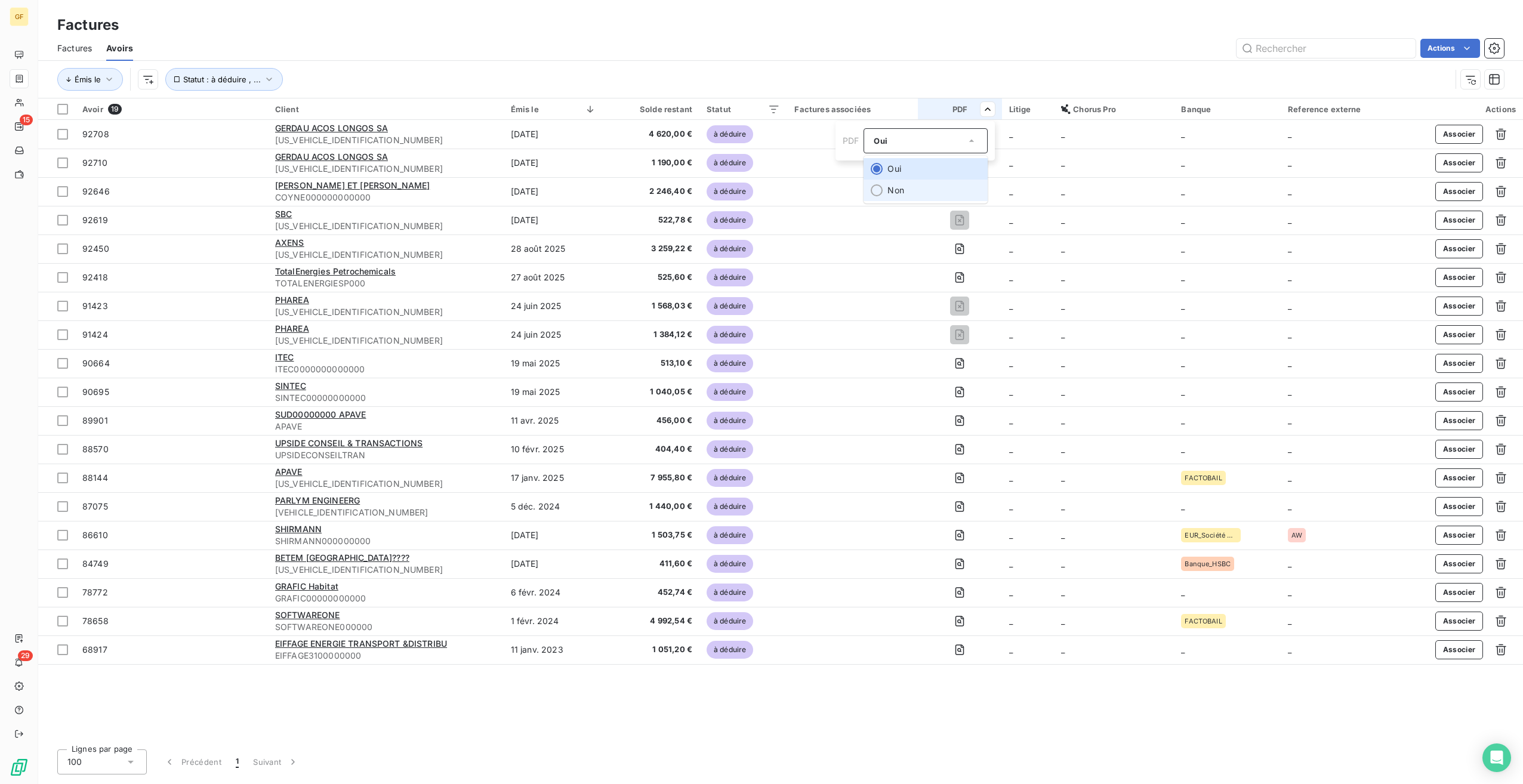
click at [919, 192] on li "Non" at bounding box center [926, 190] width 124 height 21
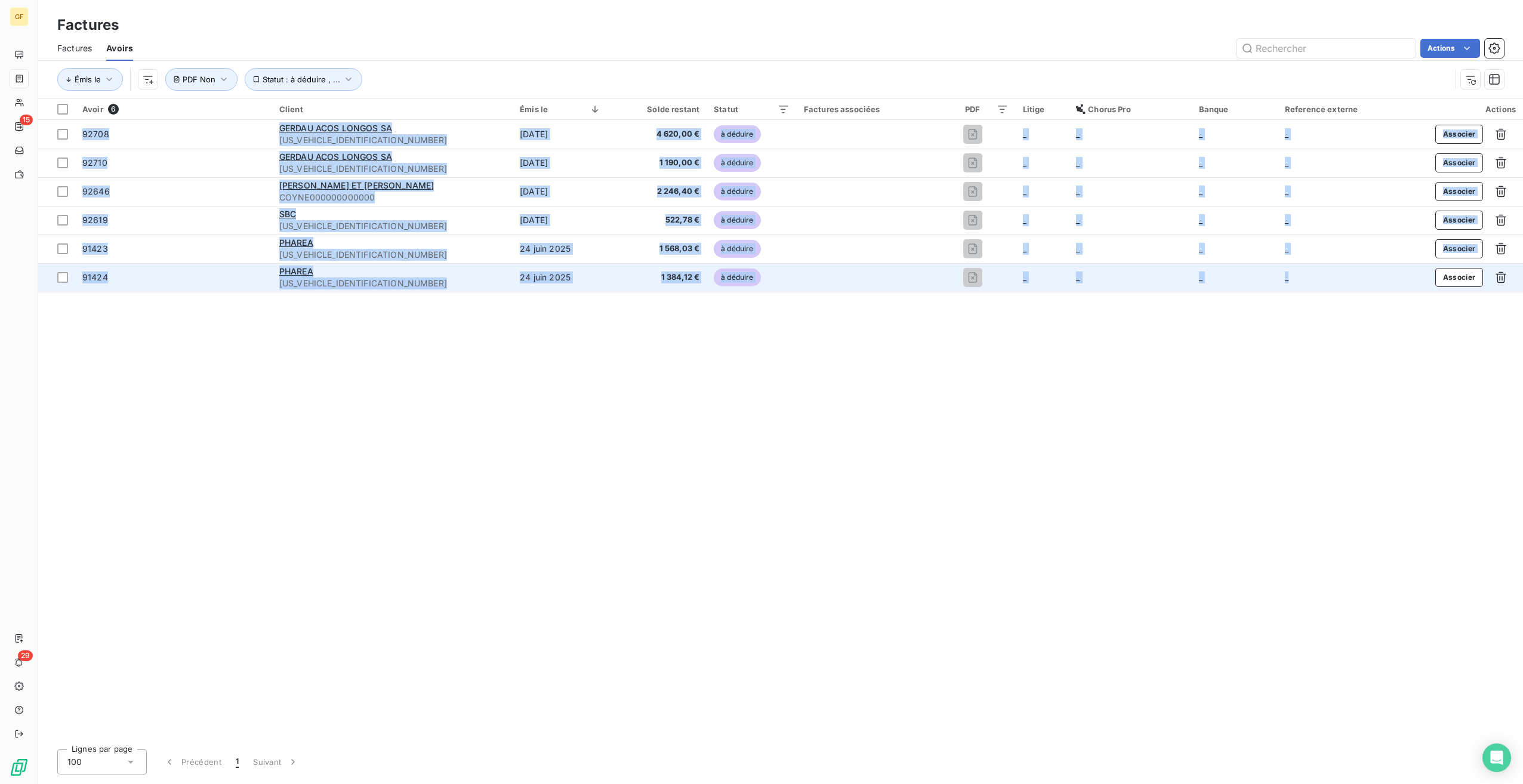
drag, startPoint x: 77, startPoint y: 126, endPoint x: 1305, endPoint y: 289, distance: 1238.8
click at [1305, 289] on html "GF 15 29 Factures Factures Avoirs Actions Émis le Statut : à déduire , ... PDF …" at bounding box center [761, 392] width 1523 height 784
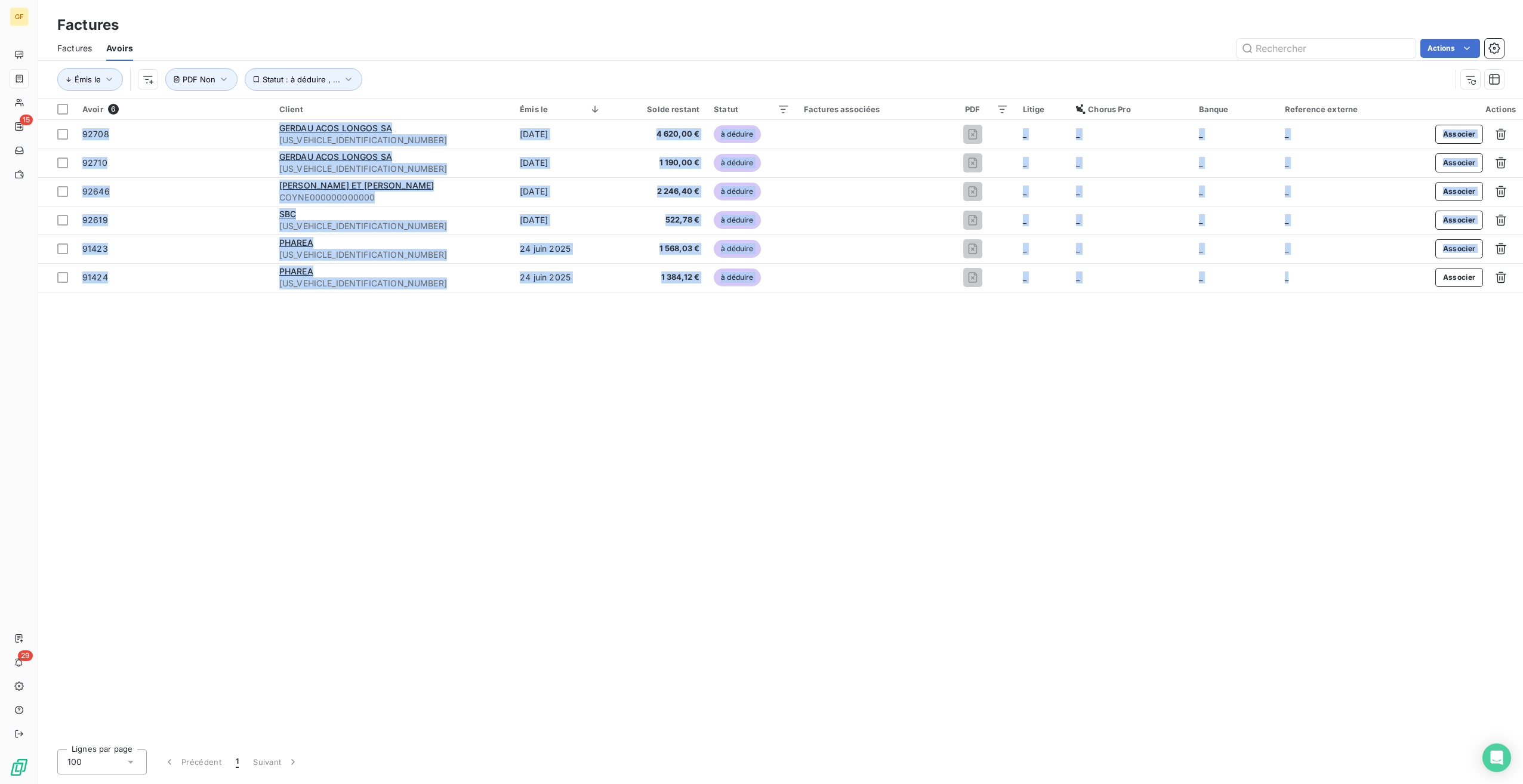
copy tbody "92708 GERDAU ACOS LONGOS SA [US_VEHICLE_IDENTIFICATION_NUMBER] [DATE] 4 620,00 …"
drag, startPoint x: 1212, startPoint y: 560, endPoint x: 1200, endPoint y: 566, distance: 13.4
click at [1229, 559] on div "Avoir 6 Client Émis le Solde restant Statut Factures associées PDF Litige Choru…" at bounding box center [781, 419] width 1485 height 641
